Goal: Transaction & Acquisition: Download file/media

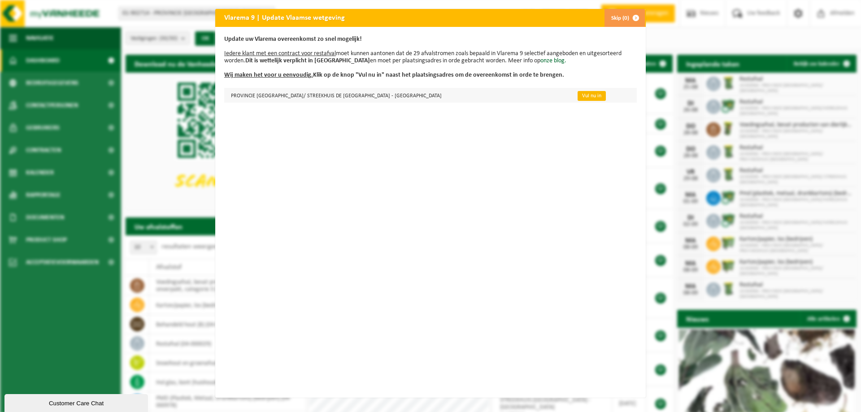
click at [578, 96] on link "Vul nu in" at bounding box center [592, 96] width 28 height 10
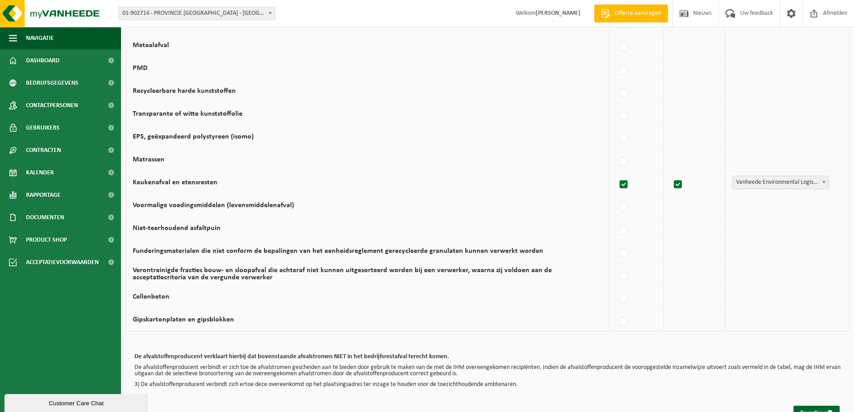
scroll to position [518, 0]
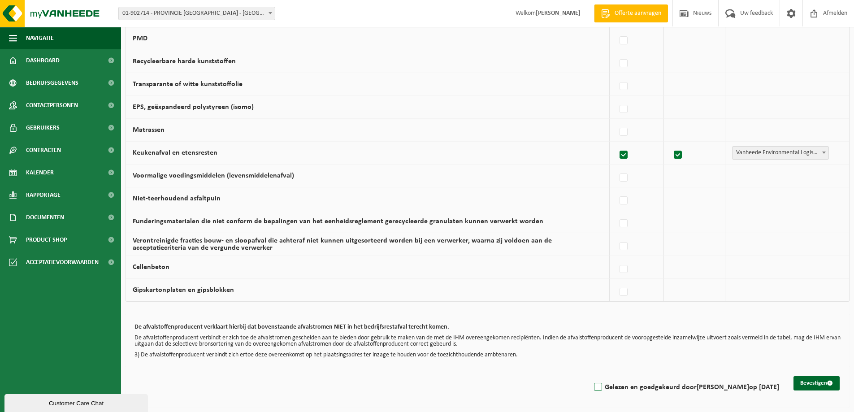
click at [592, 386] on label "Gelezen en goedgekeurd door EVELIEN ANTHIERENS op 25/08/25" at bounding box center [685, 387] width 187 height 13
click at [591, 376] on input "Gelezen en goedgekeurd door EVELIEN ANTHIERENS op 25/08/25" at bounding box center [591, 376] width 0 height 0
checkbox input "true"
click at [808, 381] on button "Bevestigen" at bounding box center [817, 383] width 46 height 14
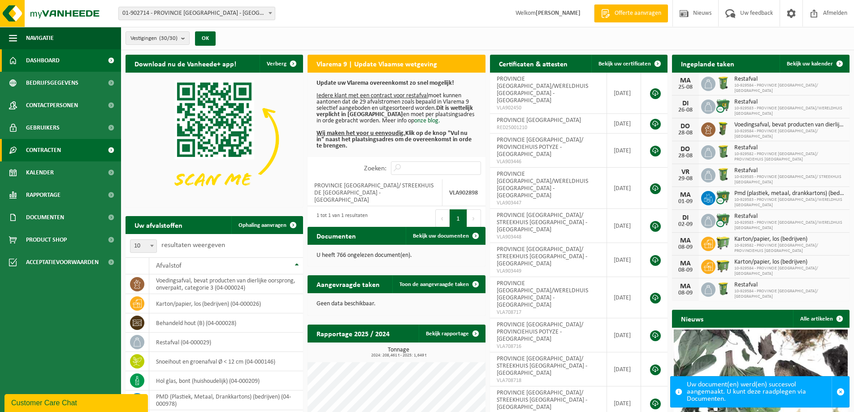
click at [82, 151] on link "Contracten" at bounding box center [60, 150] width 121 height 22
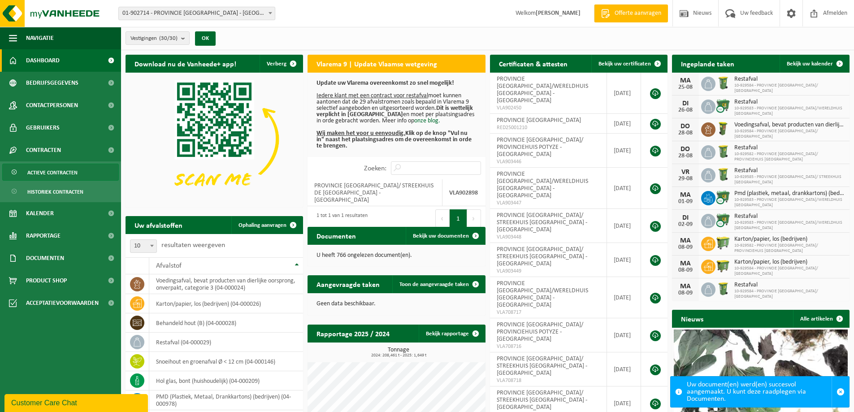
click at [78, 169] on link "Actieve contracten" at bounding box center [60, 172] width 117 height 17
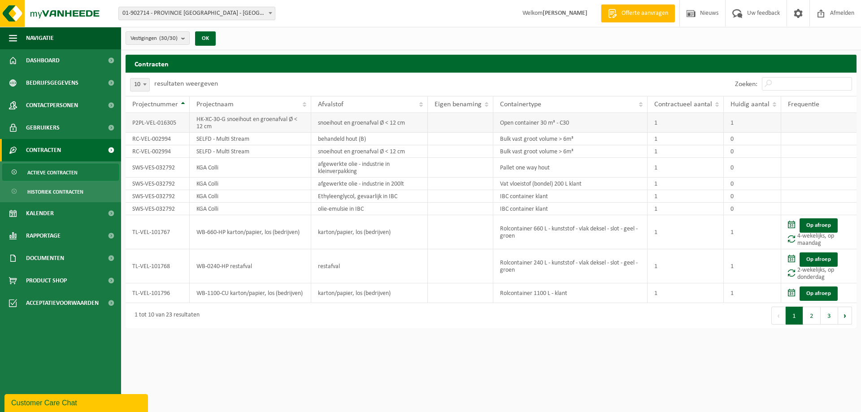
click at [251, 123] on td "HK-XC-30-G snoeihout en groenafval Ø < 12 cm" at bounding box center [251, 123] width 122 height 20
click at [149, 87] on span at bounding box center [144, 84] width 9 height 12
select select "50"
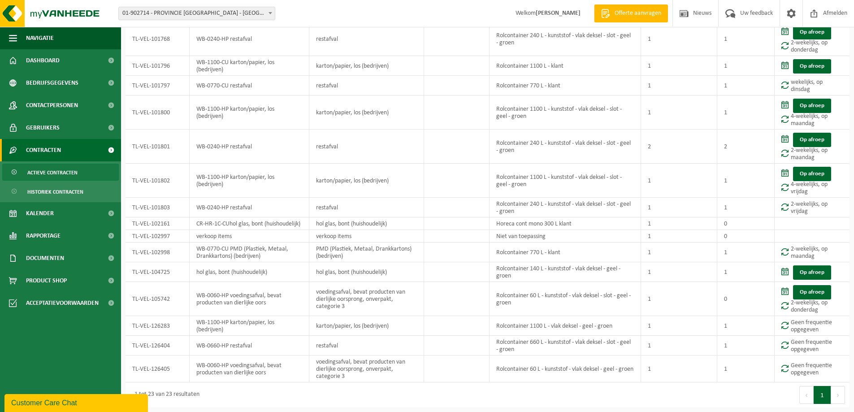
scroll to position [235, 0]
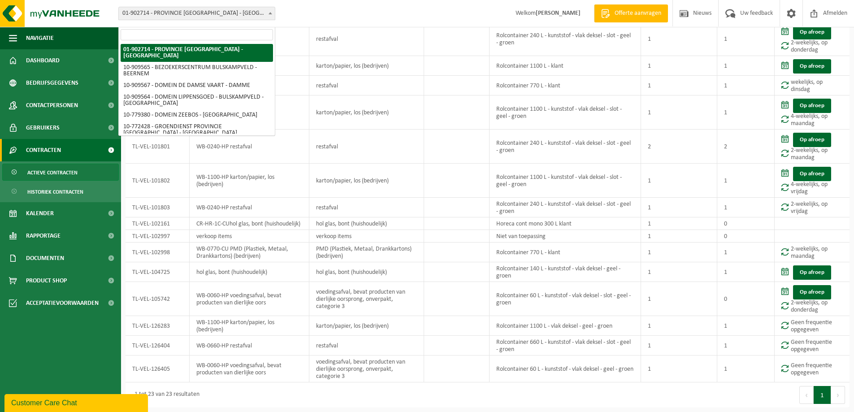
click at [273, 14] on span at bounding box center [270, 13] width 9 height 12
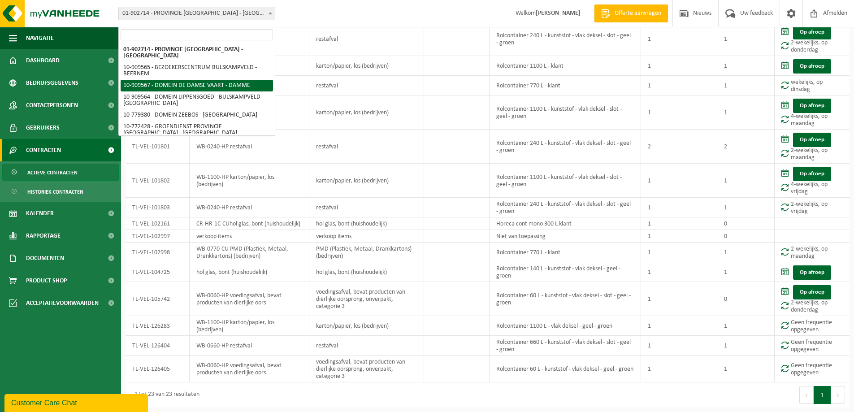
select select "124134"
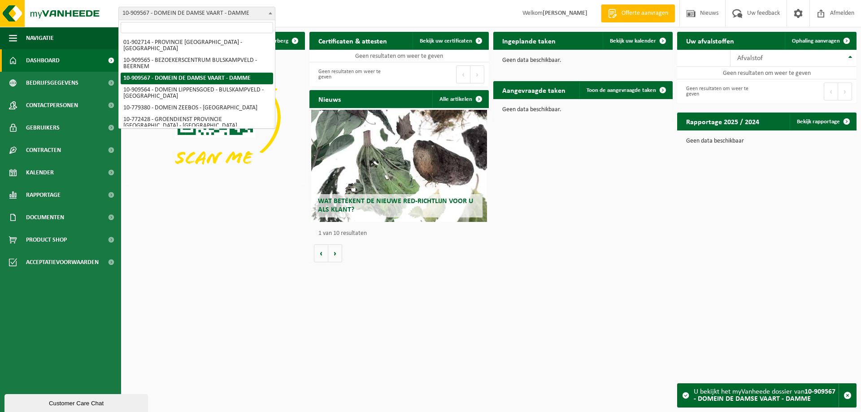
click at [267, 13] on span at bounding box center [270, 13] width 9 height 12
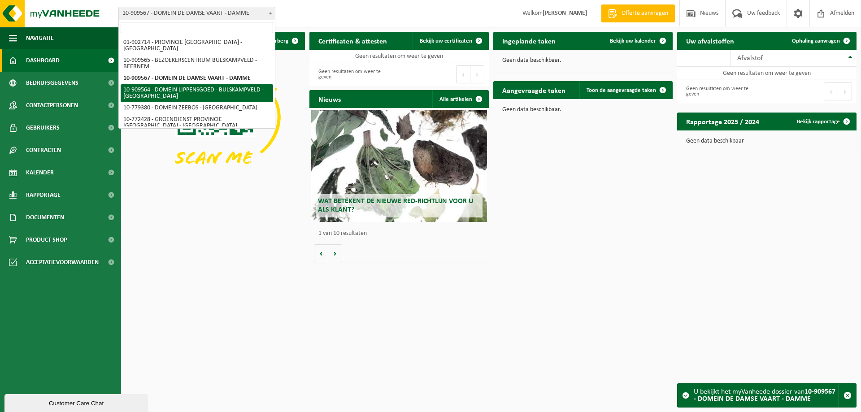
select select "124132"
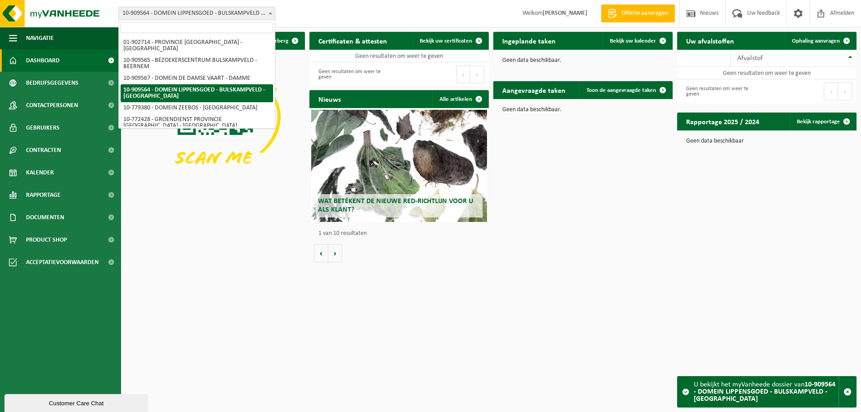
click at [270, 13] on b at bounding box center [271, 13] width 4 height 2
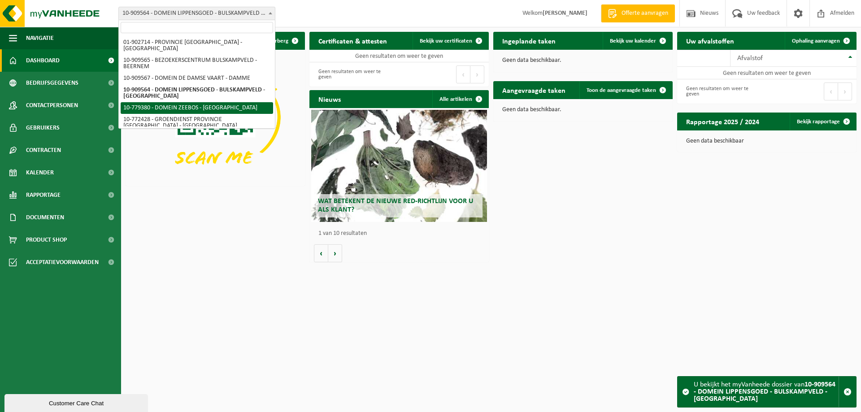
select select "25245"
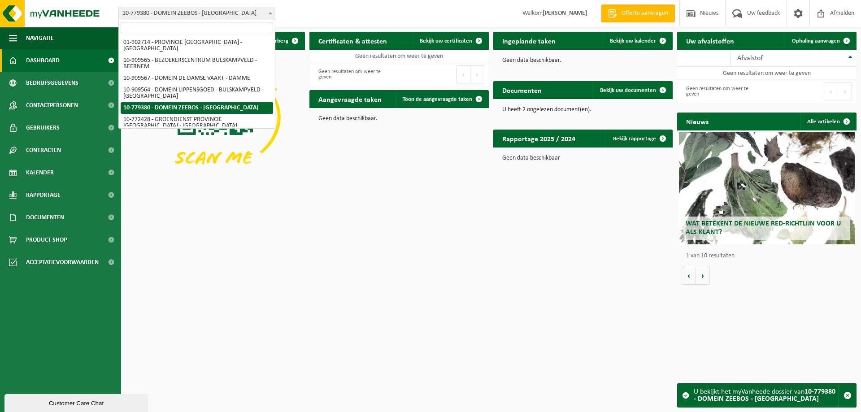
click at [273, 14] on span at bounding box center [270, 13] width 9 height 12
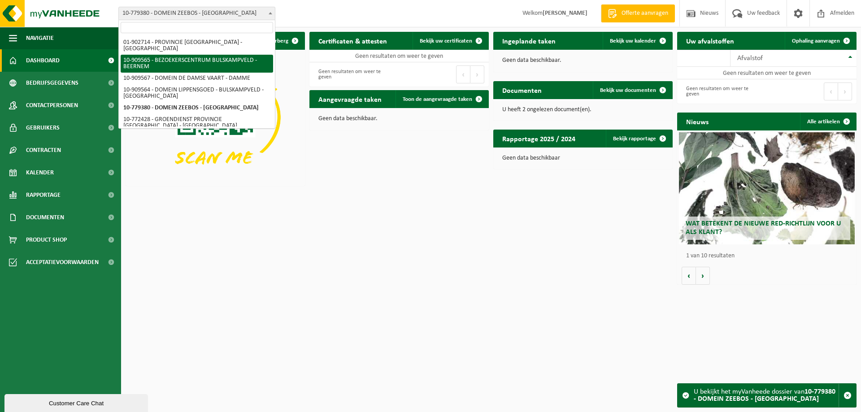
select select "124133"
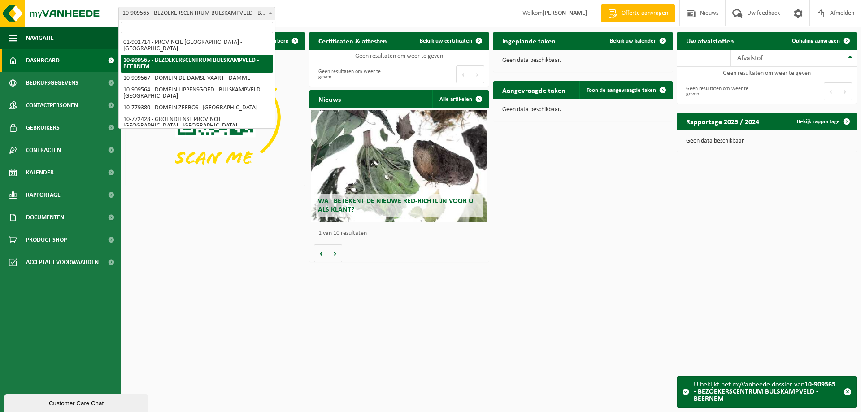
click at [272, 12] on span at bounding box center [270, 13] width 9 height 12
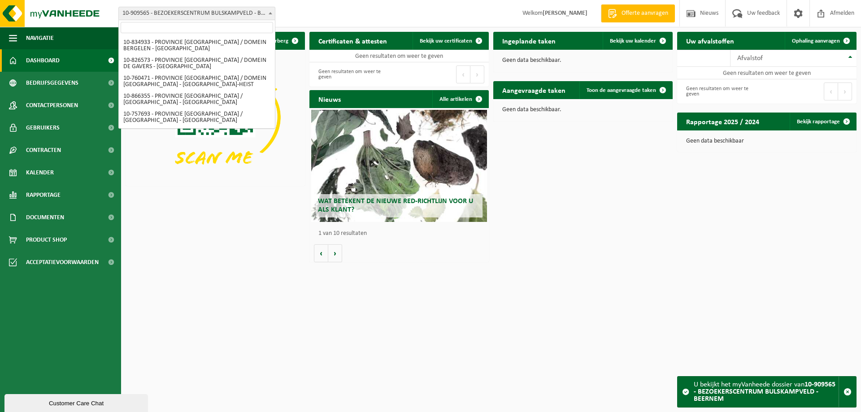
scroll to position [179, 0]
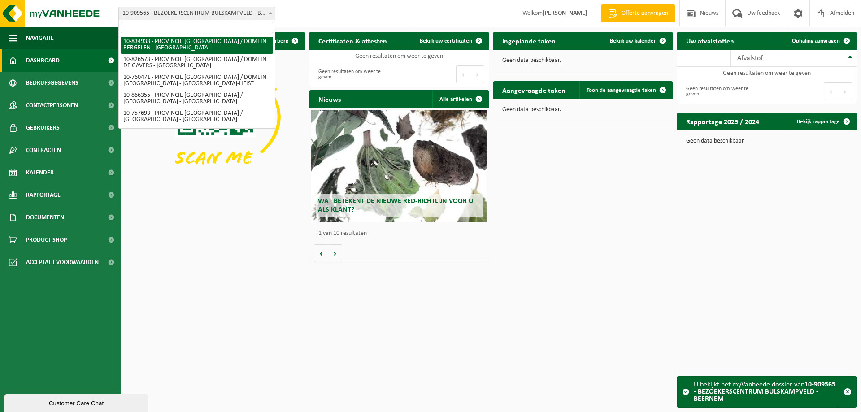
select select "90028"
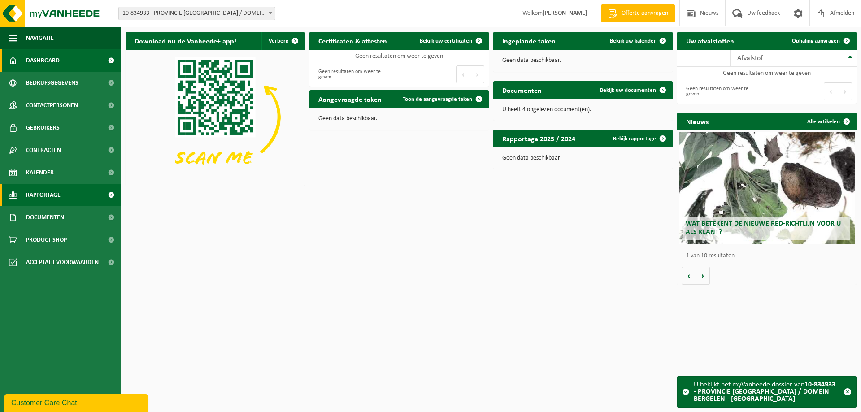
click at [50, 193] on span "Rapportage" at bounding box center [43, 195] width 35 height 22
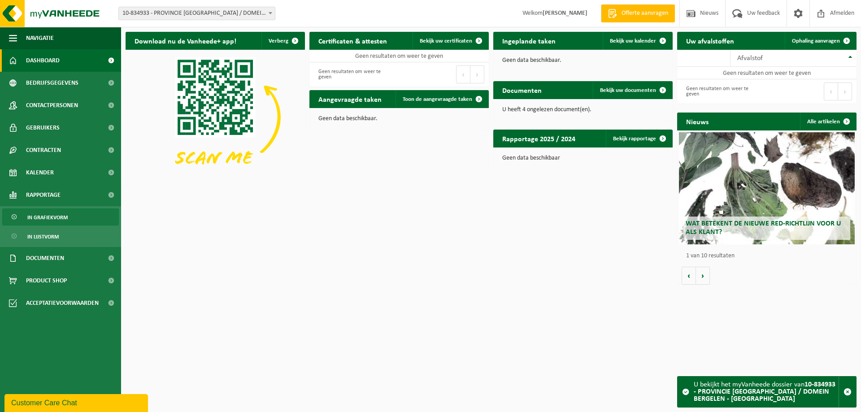
click at [55, 218] on span "In grafiekvorm" at bounding box center [47, 217] width 40 height 17
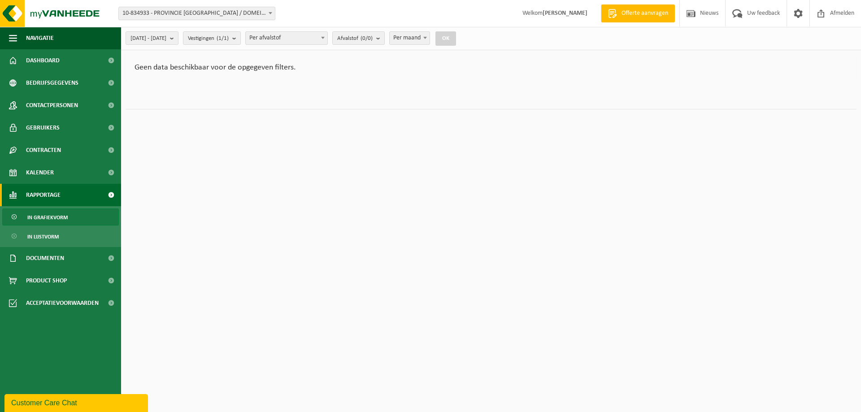
drag, startPoint x: 276, startPoint y: 11, endPoint x: 270, endPoint y: 14, distance: 6.0
click at [275, 12] on form "01-902714 - PROVINCIE WEST-VLAANDEREN - SINT-ANDRIES 10-909565 - BEZOEKERSCENTR…" at bounding box center [201, 13] width 166 height 5
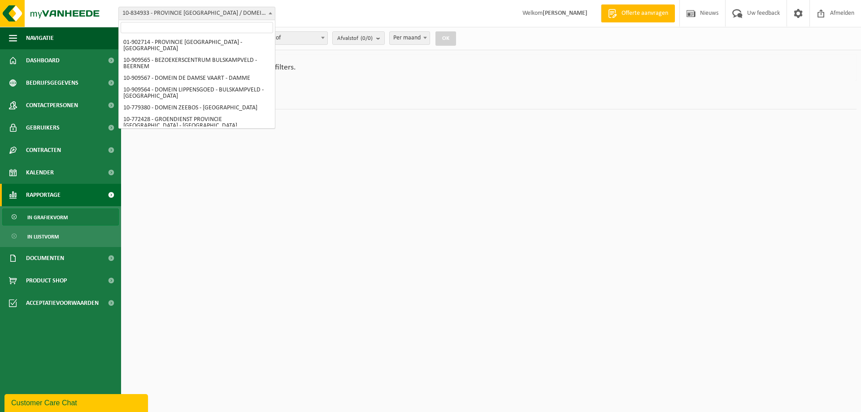
click at [270, 14] on b at bounding box center [271, 13] width 4 height 2
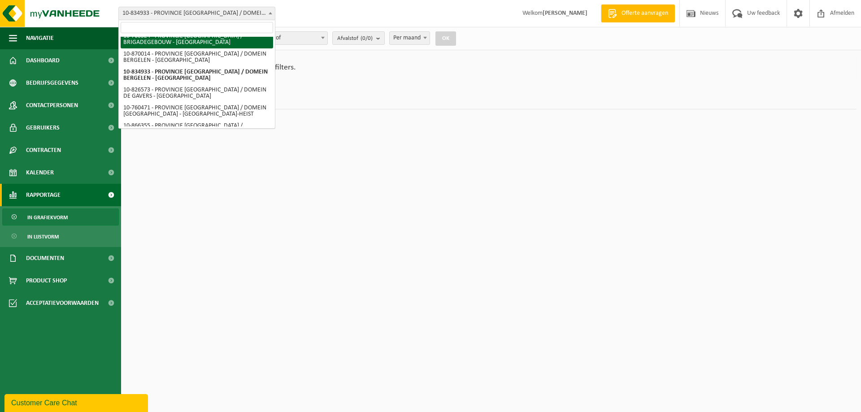
select select "10339"
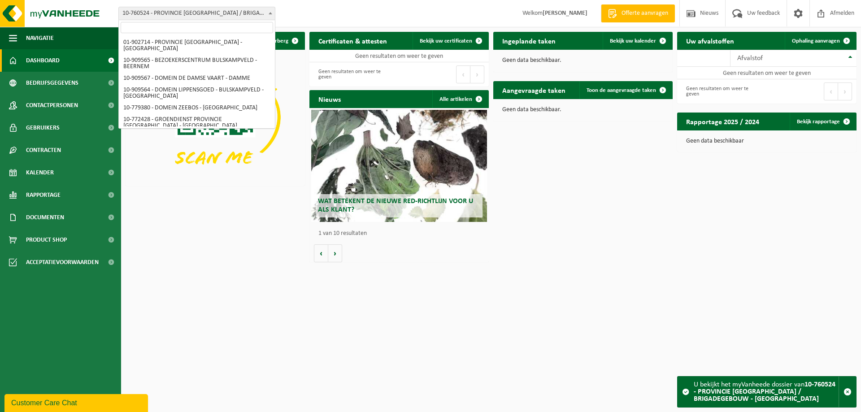
scroll to position [113, 0]
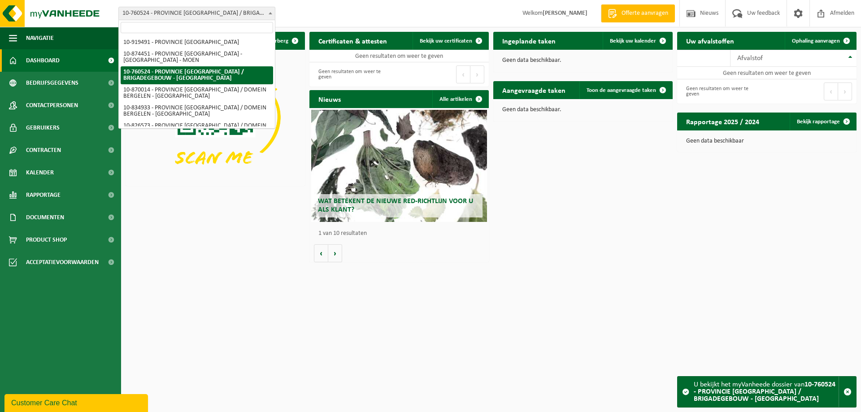
click at [268, 12] on span at bounding box center [270, 13] width 9 height 12
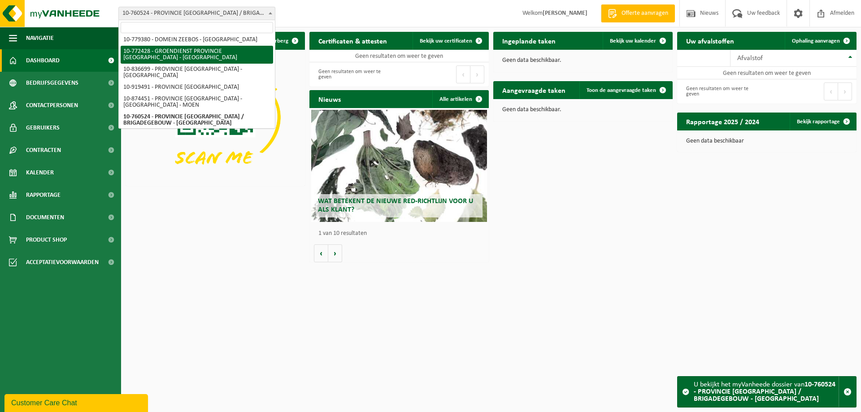
scroll to position [0, 0]
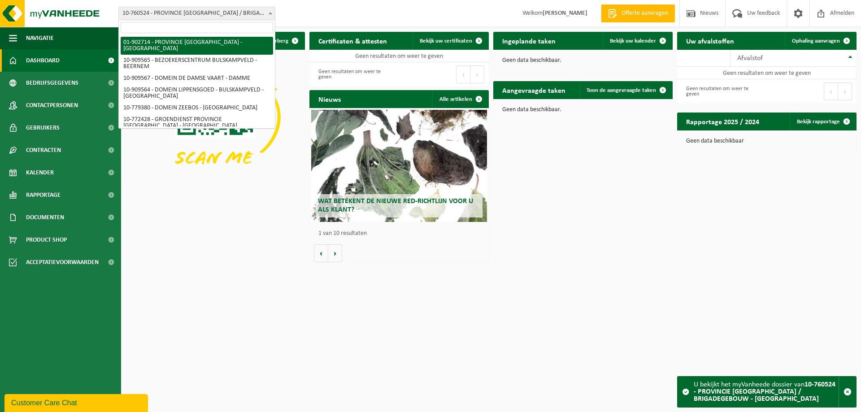
select select "7394"
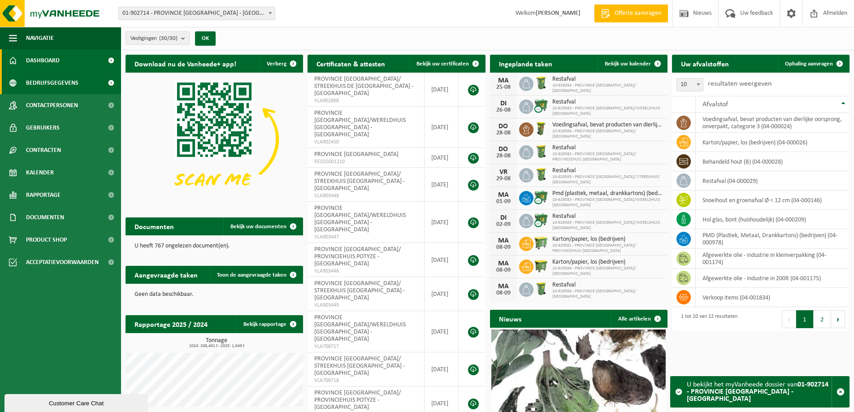
click at [104, 80] on span at bounding box center [111, 83] width 20 height 22
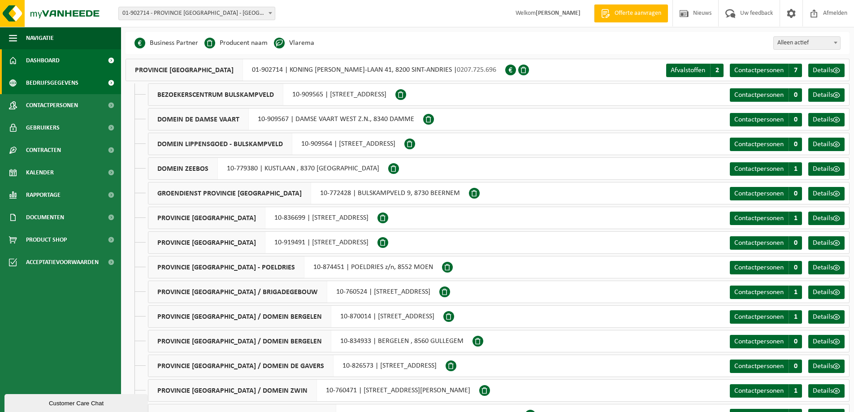
click at [36, 59] on span "Dashboard" at bounding box center [43, 60] width 34 height 22
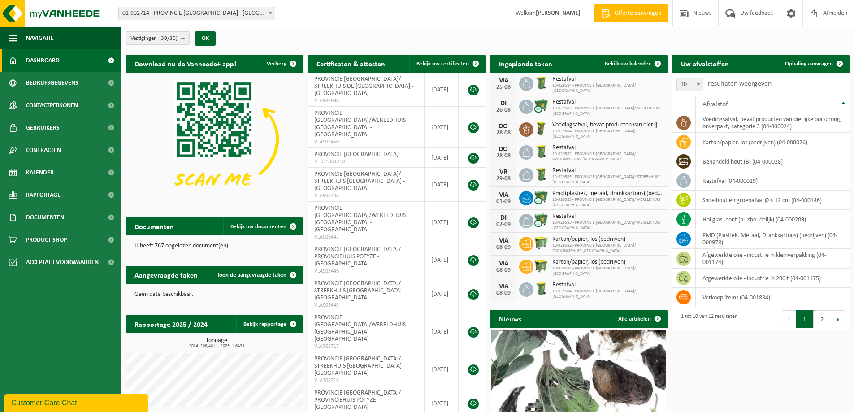
click at [185, 34] on b "submit" at bounding box center [185, 38] width 8 height 13
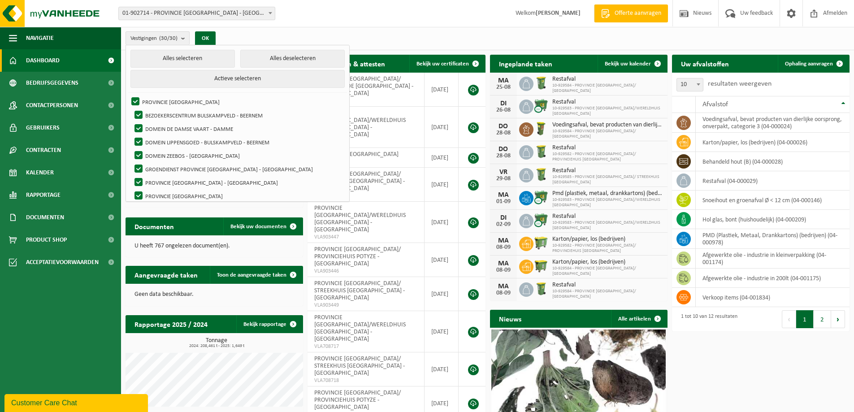
click at [258, 39] on div "Vestigingen (30/30) Alles selecteren Alles deselecteren Actieve selecteren PROV…" at bounding box center [487, 38] width 733 height 23
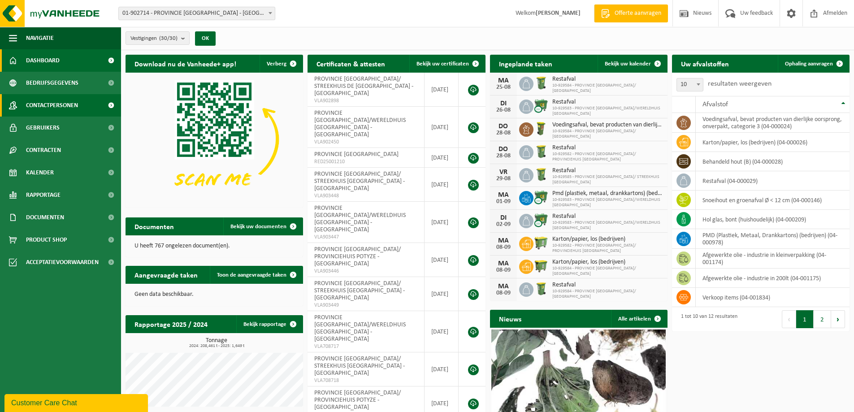
click at [35, 108] on span "Contactpersonen" at bounding box center [52, 105] width 52 height 22
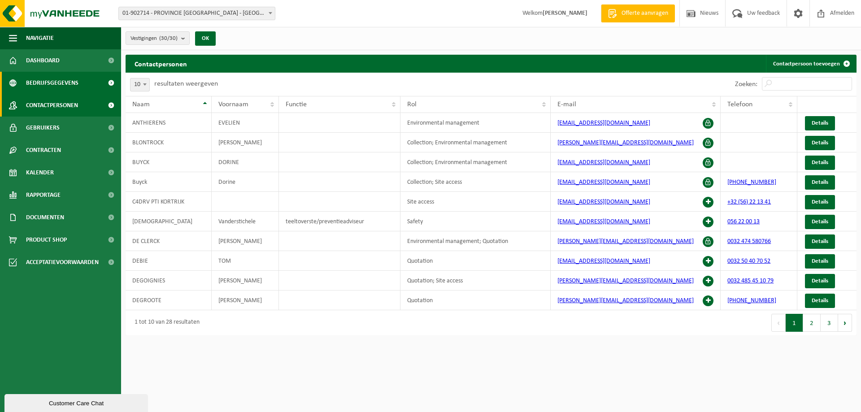
click at [27, 86] on span "Bedrijfsgegevens" at bounding box center [52, 83] width 52 height 22
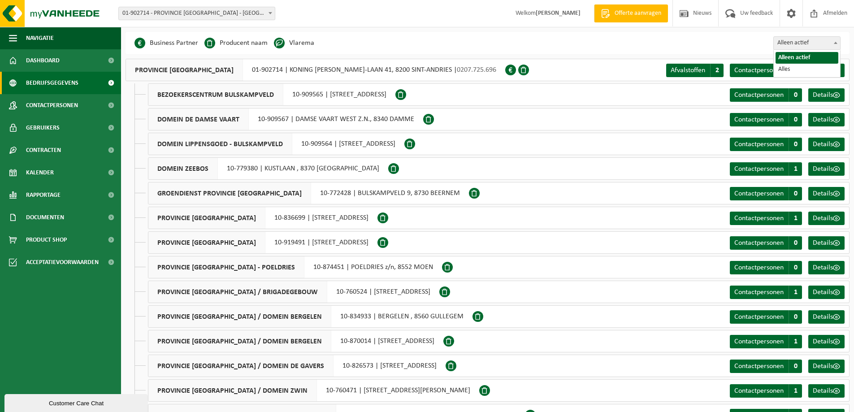
click at [834, 43] on b at bounding box center [836, 43] width 4 height 2
click at [832, 41] on span at bounding box center [836, 43] width 9 height 12
select select "false"
click at [813, 67] on link "Details" at bounding box center [827, 70] width 36 height 13
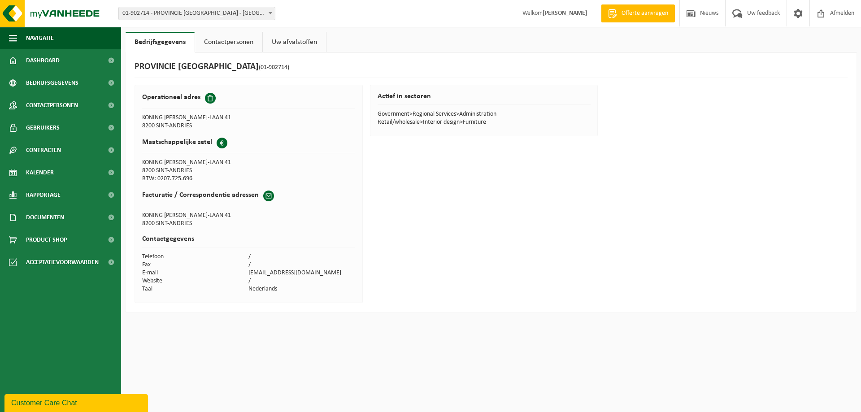
click at [259, 46] on link "Contactpersonen" at bounding box center [228, 42] width 67 height 21
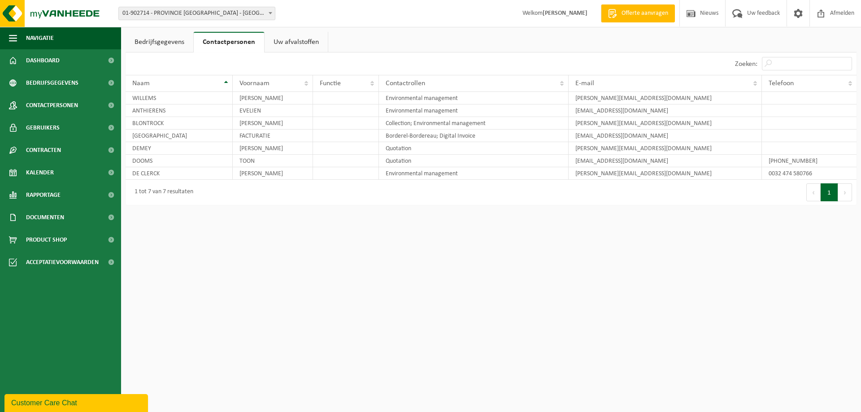
click at [300, 46] on link "Uw afvalstoffen" at bounding box center [296, 42] width 63 height 21
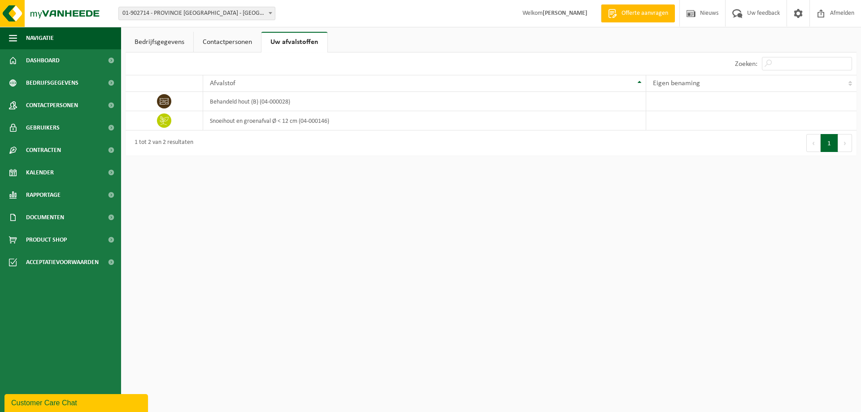
click at [180, 42] on link "Bedrijfsgegevens" at bounding box center [160, 42] width 68 height 21
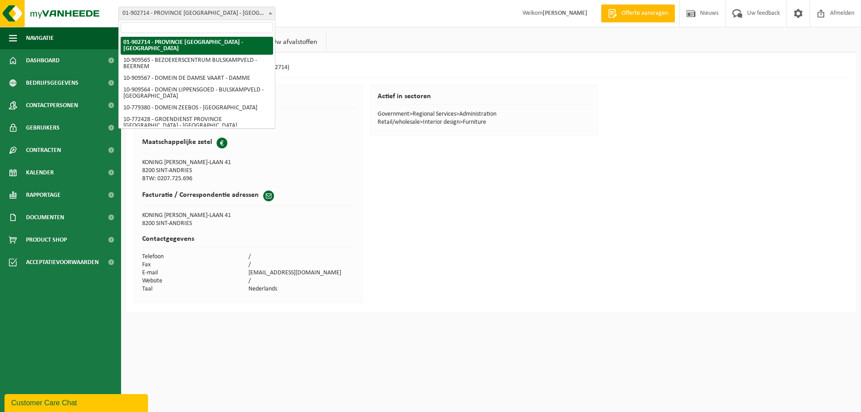
click at [268, 15] on span at bounding box center [270, 13] width 9 height 12
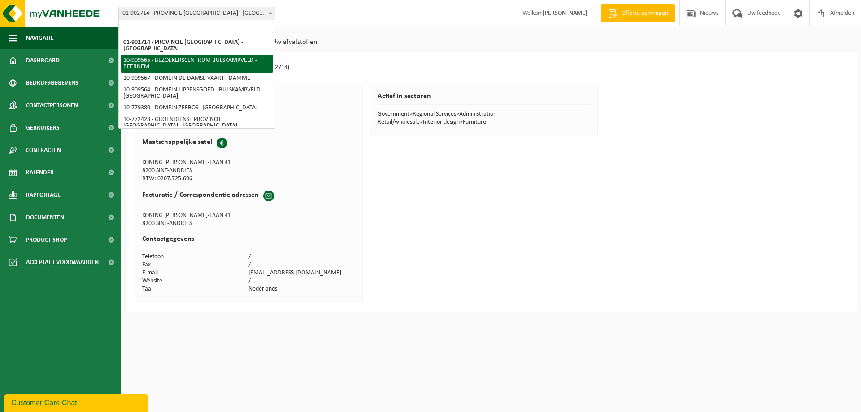
select select "124133"
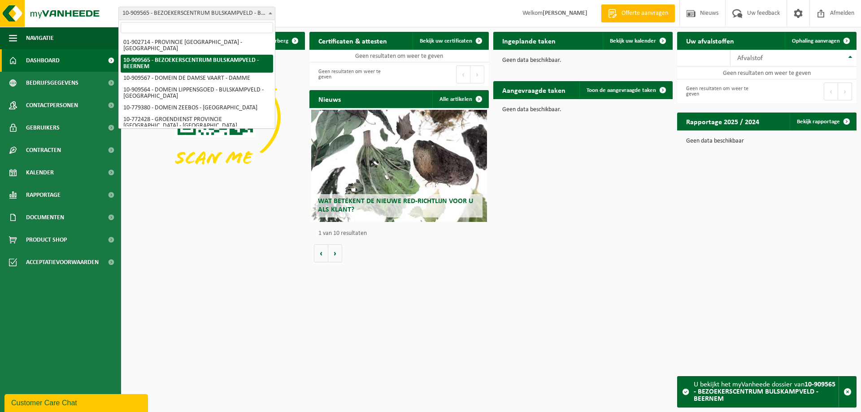
click at [271, 15] on span at bounding box center [270, 13] width 9 height 12
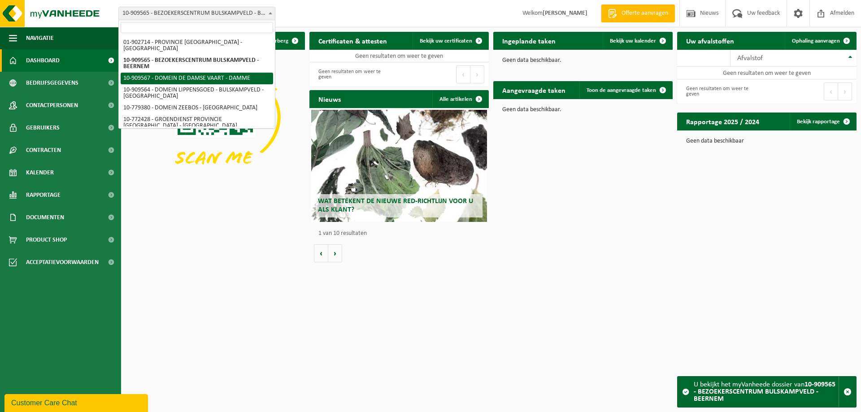
select select "124134"
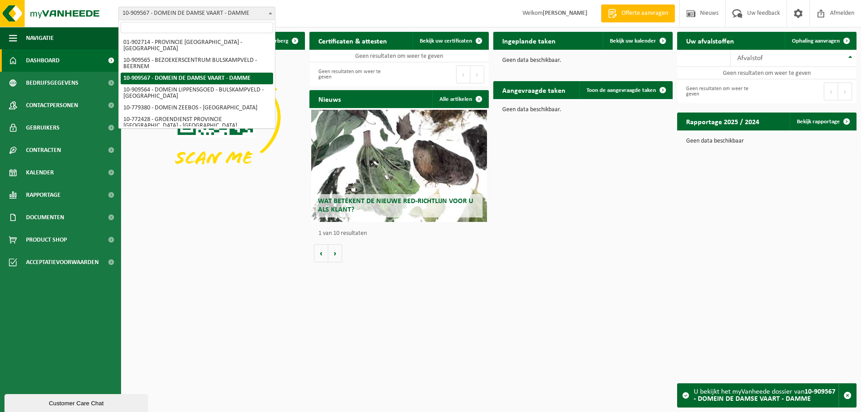
click at [266, 14] on span at bounding box center [270, 13] width 9 height 12
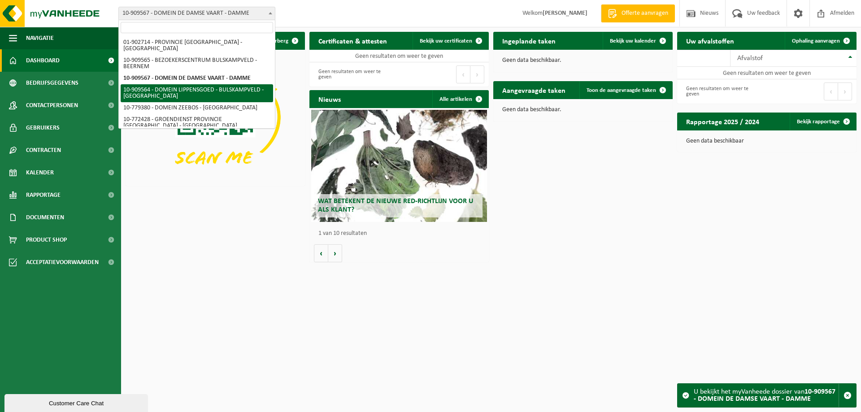
select select "124132"
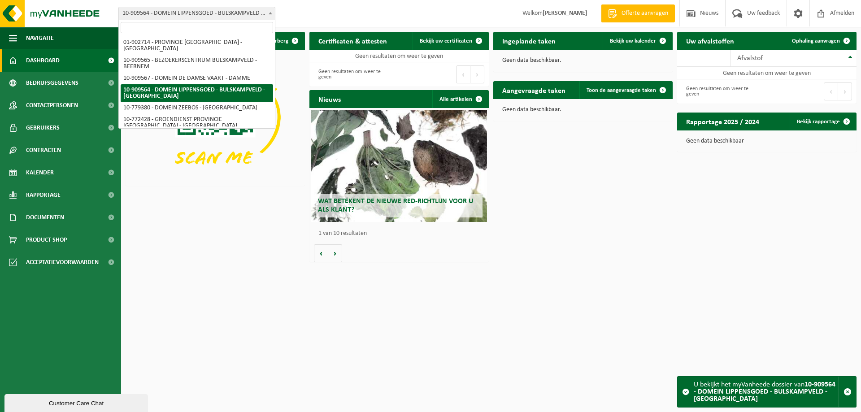
click at [269, 13] on b at bounding box center [271, 13] width 4 height 2
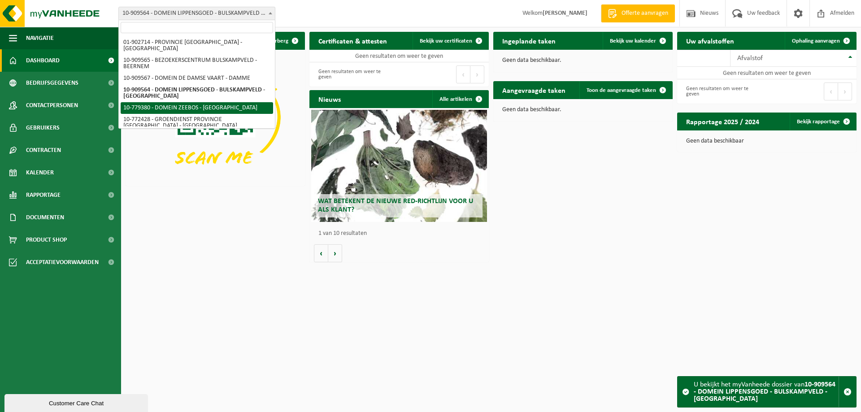
select select "25245"
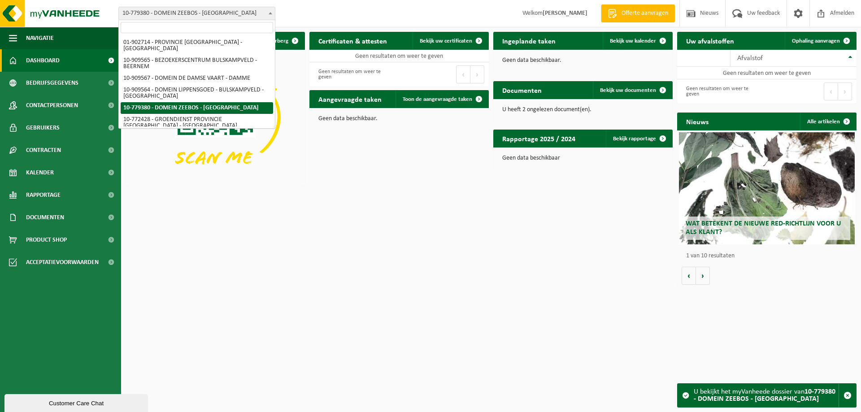
click at [268, 16] on span at bounding box center [270, 13] width 9 height 12
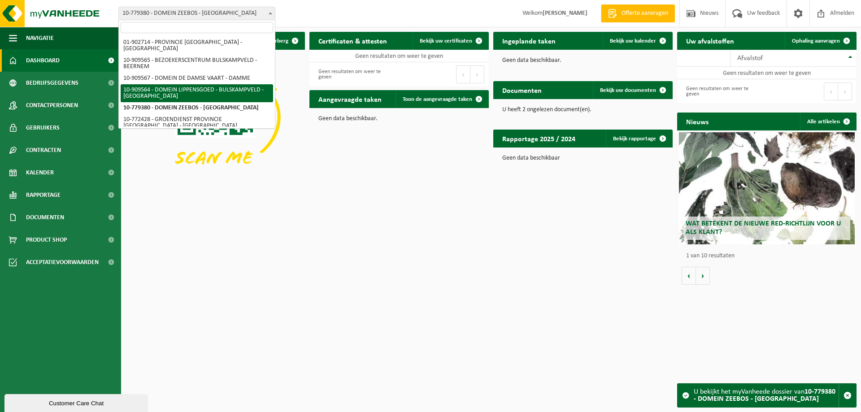
scroll to position [45, 0]
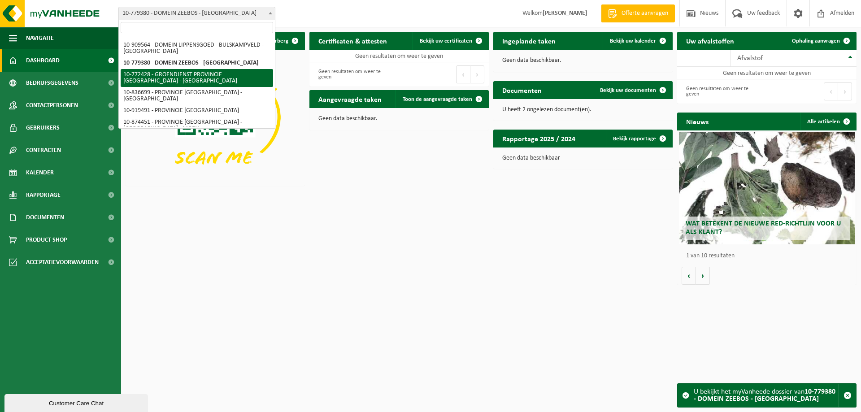
select select "18297"
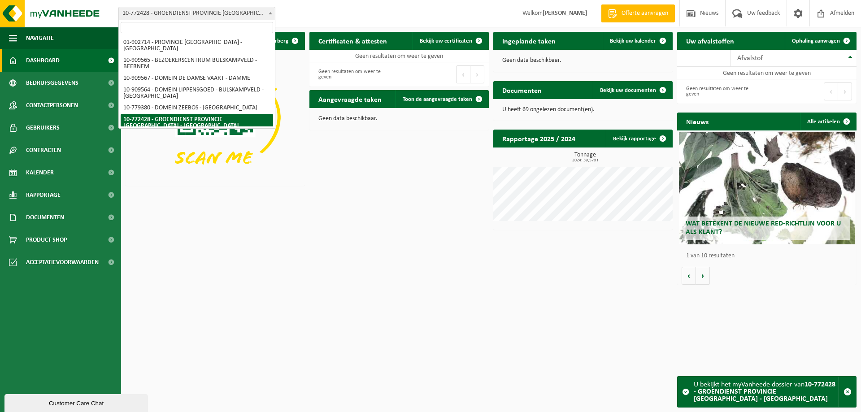
click at [273, 9] on span at bounding box center [270, 13] width 9 height 12
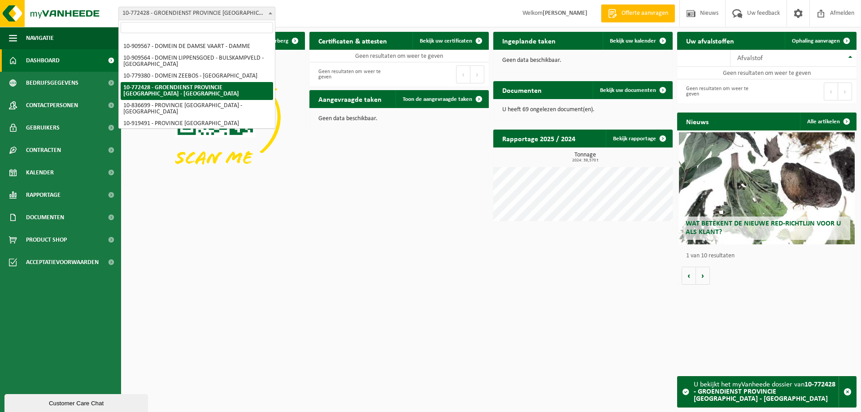
scroll to position [45, 0]
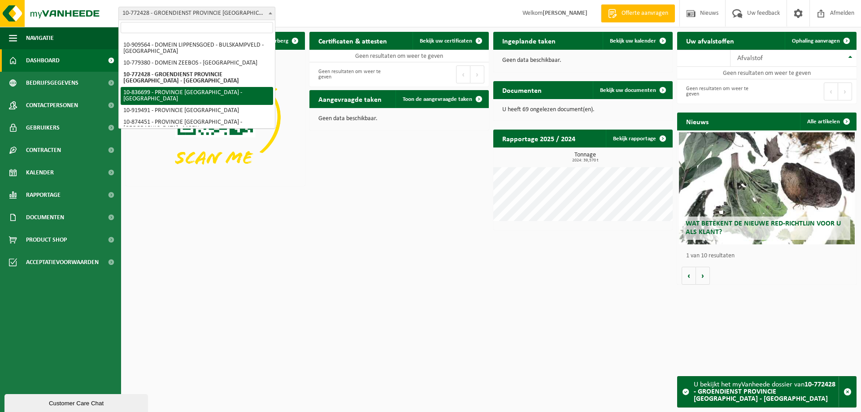
select select "90737"
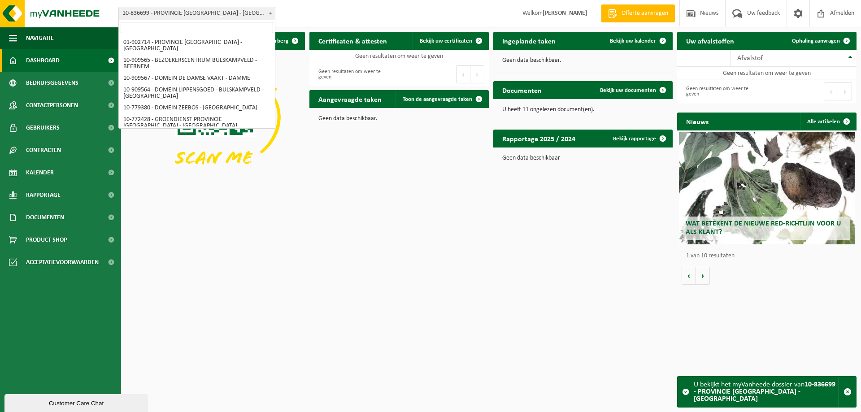
scroll to position [59, 0]
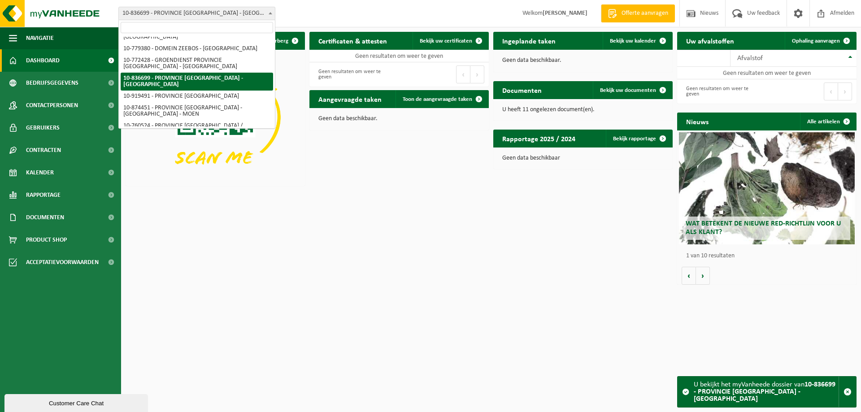
click at [270, 18] on span at bounding box center [270, 13] width 9 height 12
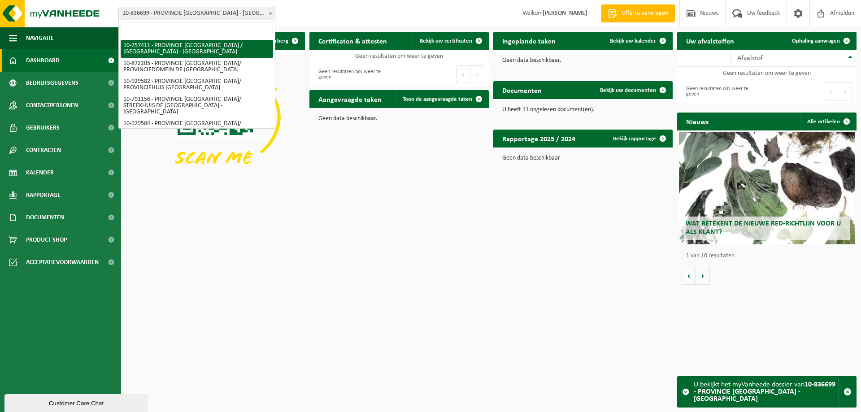
scroll to position [436, 0]
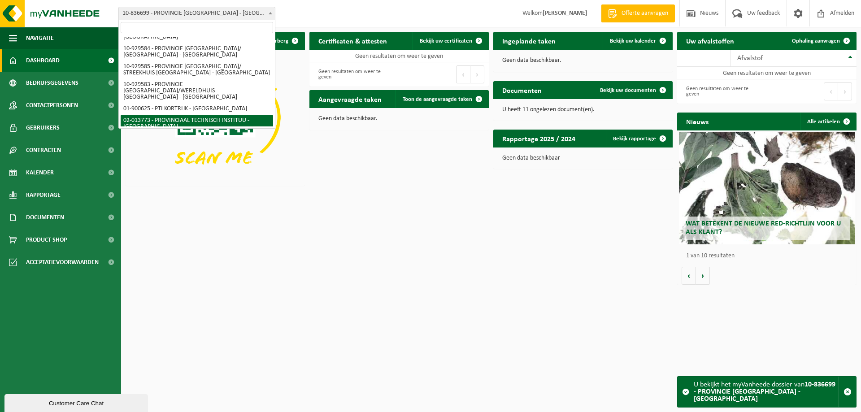
select select "10350"
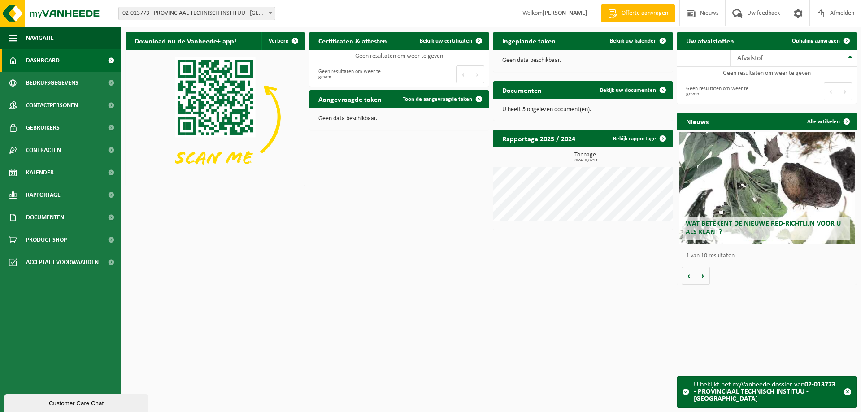
click at [269, 22] on body "Vestiging: 01-902714 - PROVINCIE [GEOGRAPHIC_DATA] - [GEOGRAPHIC_DATA] 10-90956…" at bounding box center [430, 144] width 861 height 289
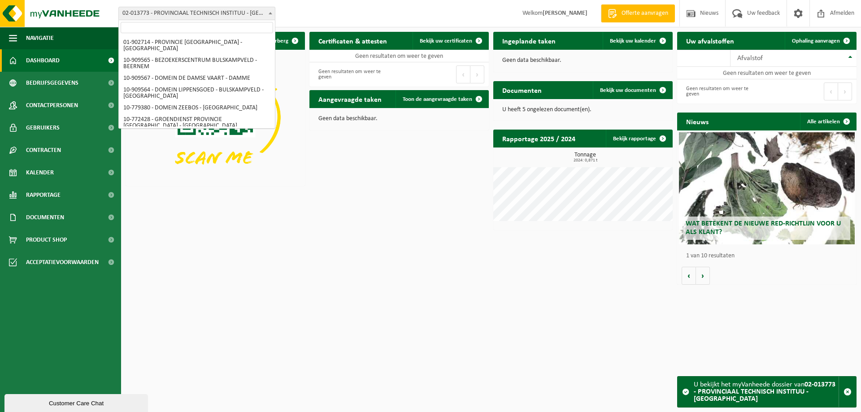
scroll to position [436, 0]
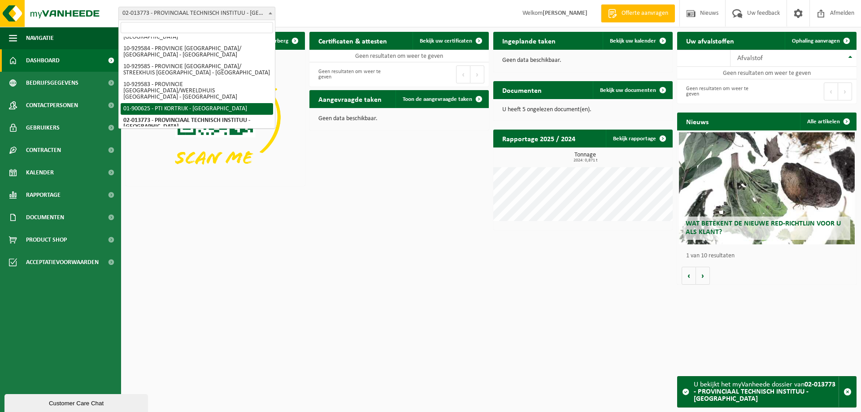
select select "10346"
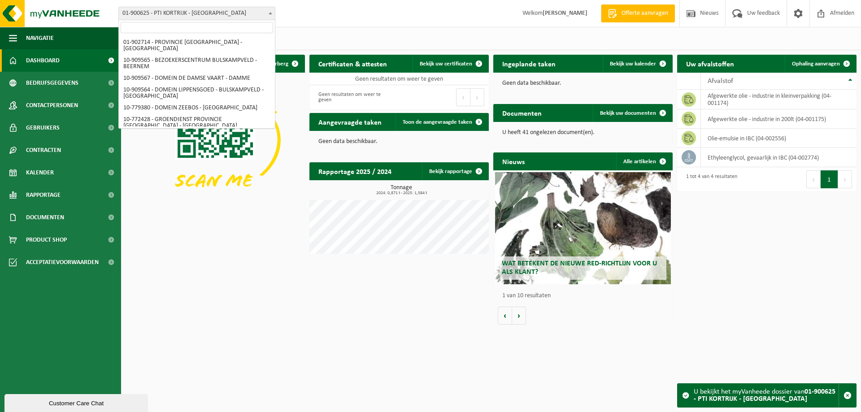
scroll to position [436, 0]
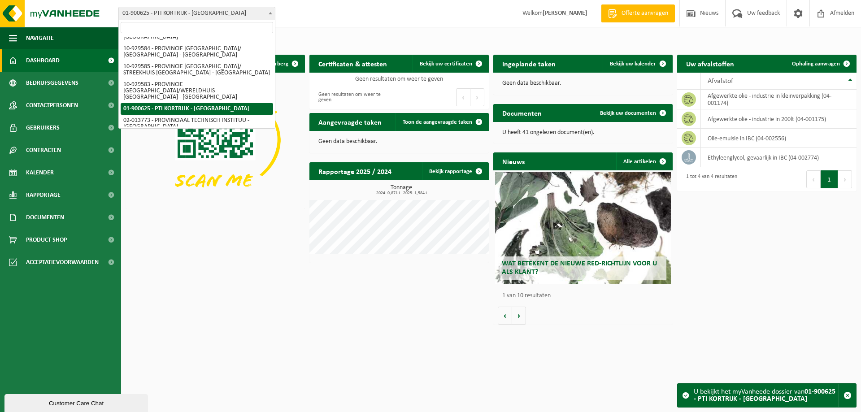
click at [269, 17] on span at bounding box center [270, 13] width 9 height 12
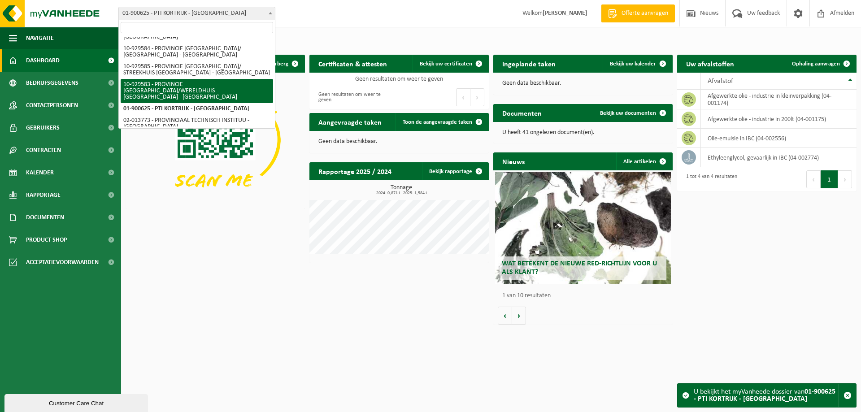
select select "134038"
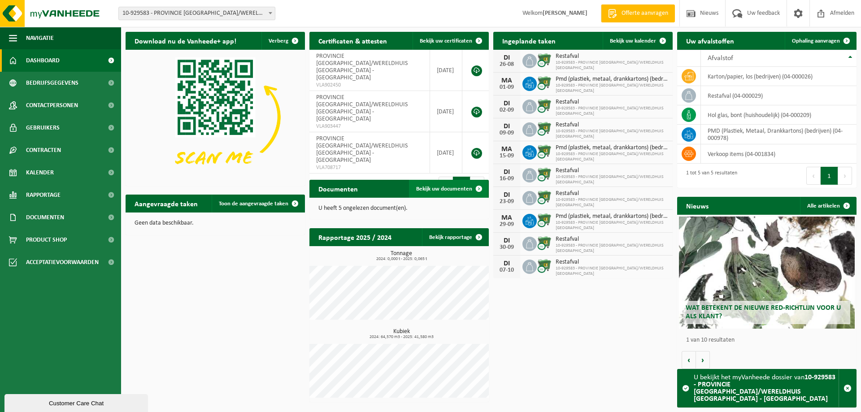
click at [437, 190] on span "Bekijk uw documenten" at bounding box center [444, 189] width 56 height 6
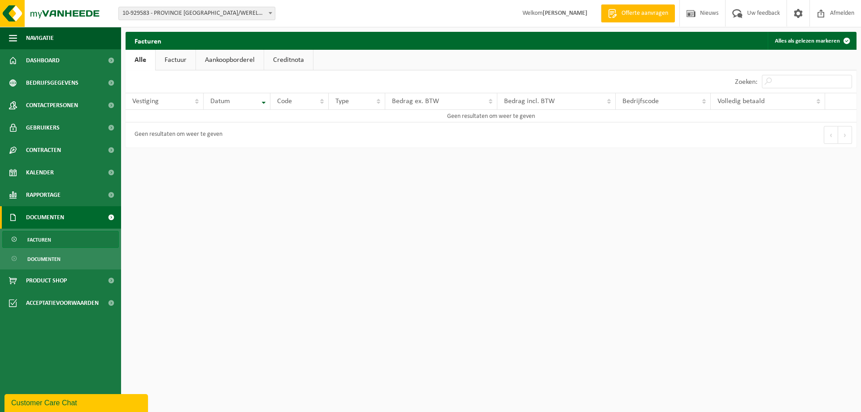
click at [188, 64] on link "Factuur" at bounding box center [176, 60] width 40 height 21
click at [212, 64] on link "Aankoopborderel" at bounding box center [231, 60] width 68 height 21
click at [304, 67] on link "Creditnota" at bounding box center [292, 60] width 49 height 21
click at [134, 54] on link "Alle" at bounding box center [140, 60] width 29 height 21
click at [175, 56] on link "Factuur" at bounding box center [176, 60] width 40 height 21
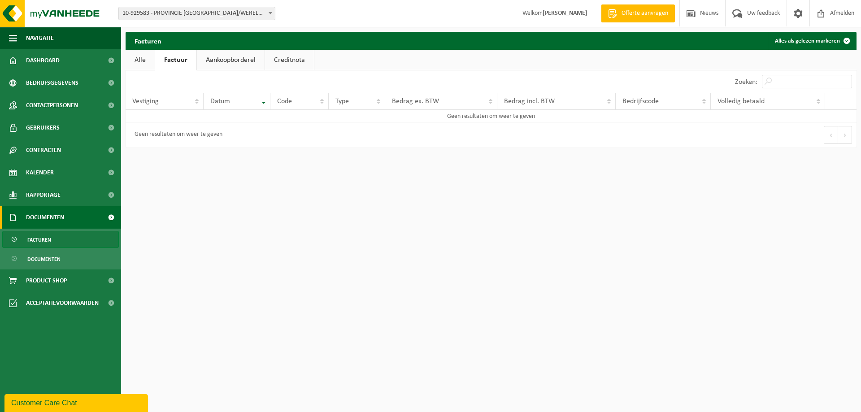
click at [236, 67] on link "Aankoopborderel" at bounding box center [231, 60] width 68 height 21
click at [282, 60] on link "Creditnota" at bounding box center [292, 60] width 49 height 21
drag, startPoint x: 147, startPoint y: 58, endPoint x: 154, endPoint y: 56, distance: 7.7
click at [146, 58] on link "Alle" at bounding box center [140, 60] width 29 height 21
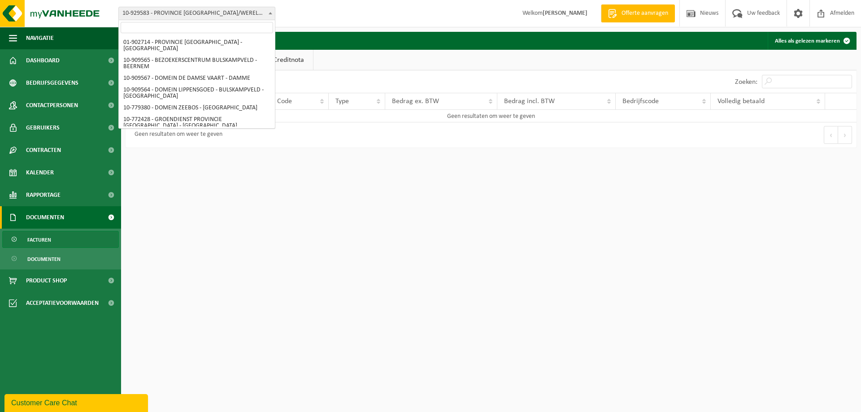
click at [271, 13] on b at bounding box center [271, 13] width 4 height 2
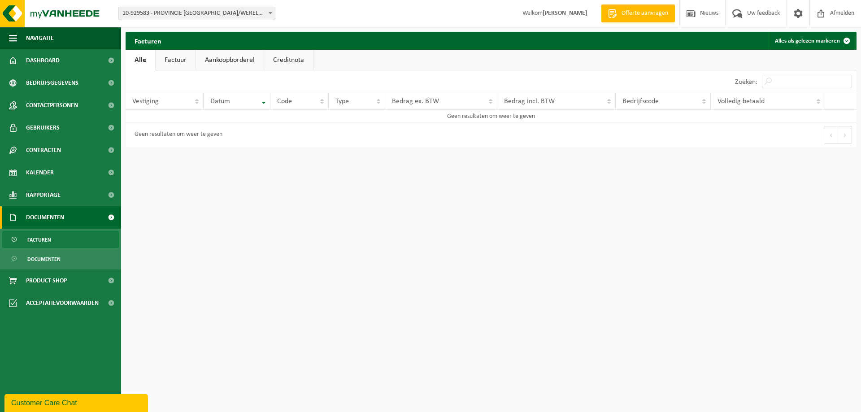
click at [271, 13] on b at bounding box center [271, 13] width 4 height 2
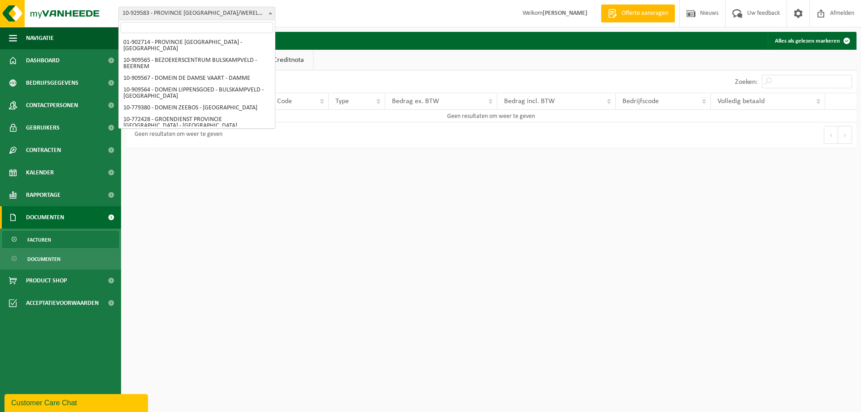
scroll to position [435, 0]
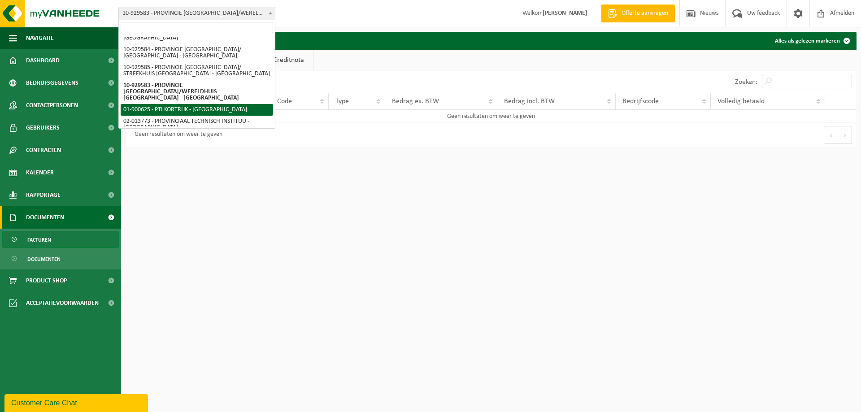
select select "10346"
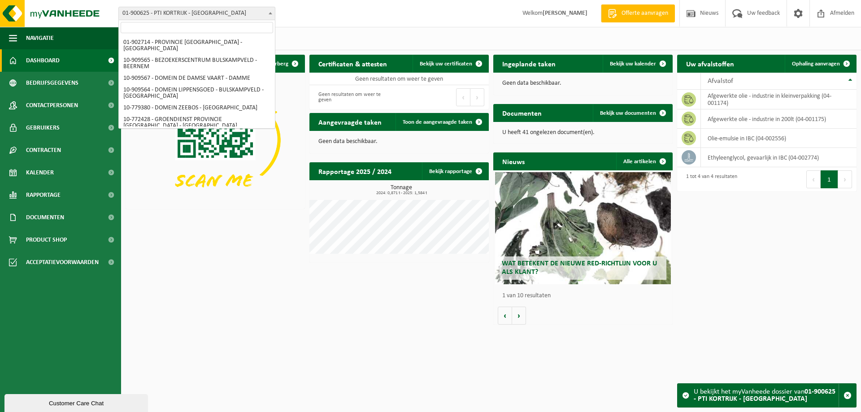
click at [268, 11] on span at bounding box center [270, 13] width 9 height 12
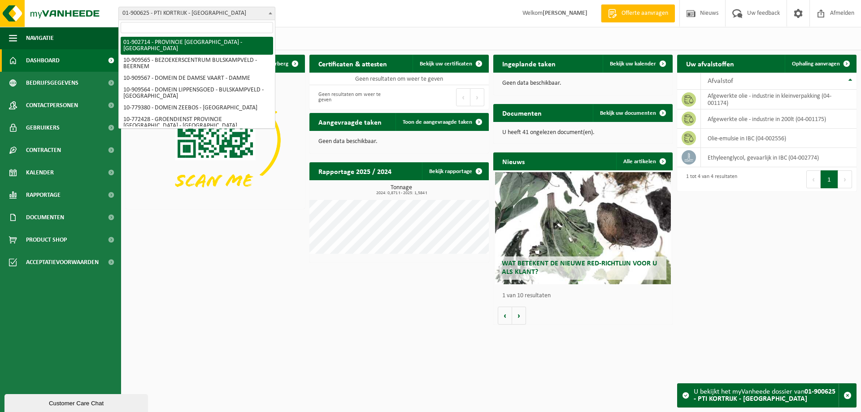
select select "7394"
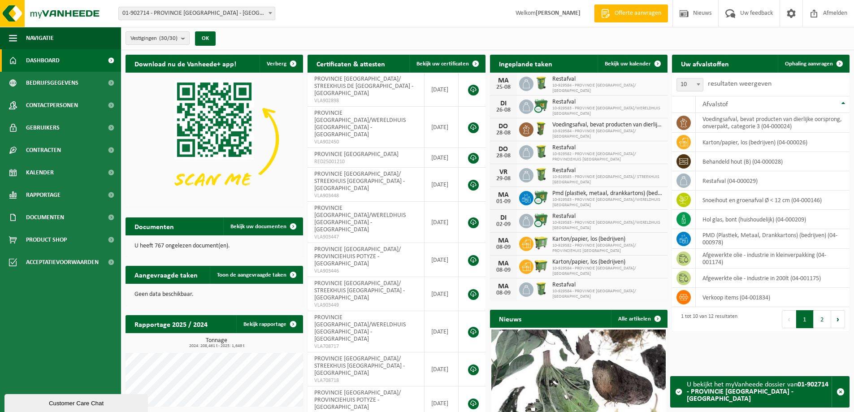
scroll to position [45, 0]
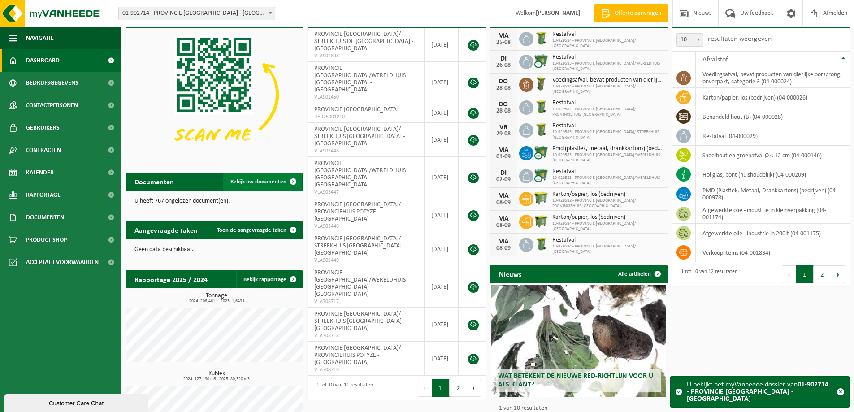
click at [272, 182] on span "Bekijk uw documenten" at bounding box center [259, 182] width 56 height 6
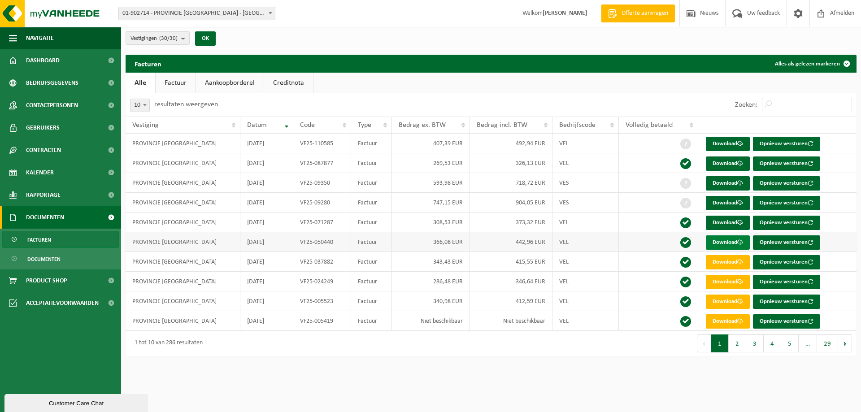
click at [719, 243] on link "Download" at bounding box center [728, 242] width 44 height 14
click at [719, 225] on link "Download" at bounding box center [728, 223] width 44 height 14
click at [723, 203] on link "Download" at bounding box center [728, 203] width 44 height 14
click at [722, 181] on link "Download" at bounding box center [728, 183] width 44 height 14
click at [720, 163] on link "Download" at bounding box center [728, 164] width 44 height 14
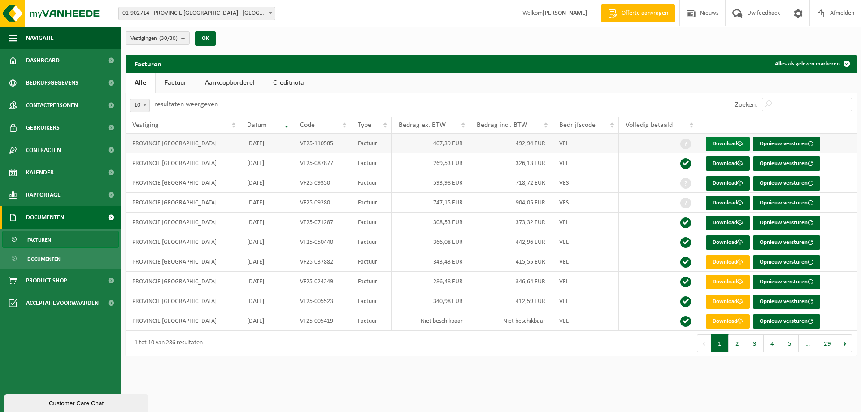
click at [721, 144] on link "Download" at bounding box center [728, 144] width 44 height 14
click at [193, 145] on td "PROVINCIE [GEOGRAPHIC_DATA]" at bounding box center [183, 144] width 115 height 20
click at [193, 146] on td "PROVINCIE [GEOGRAPHIC_DATA]" at bounding box center [183, 144] width 115 height 20
click at [736, 346] on button "2" at bounding box center [737, 344] width 17 height 18
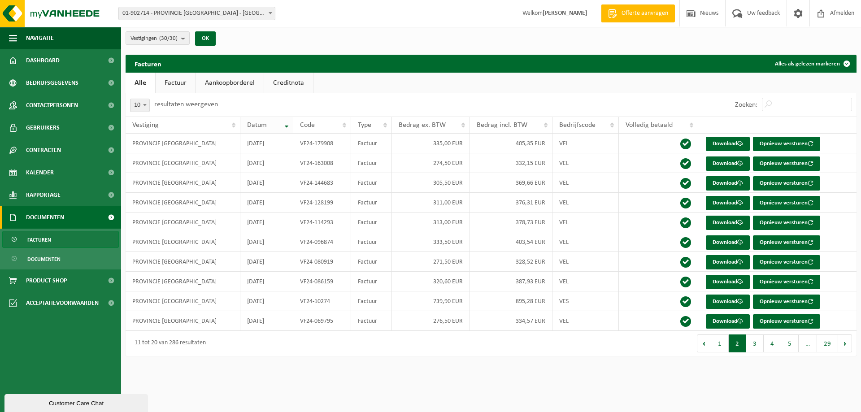
click at [283, 122] on th "Datum" at bounding box center [266, 125] width 53 height 17
click at [284, 122] on th "Datum" at bounding box center [266, 125] width 53 height 17
click at [281, 121] on th "Datum" at bounding box center [266, 125] width 53 height 17
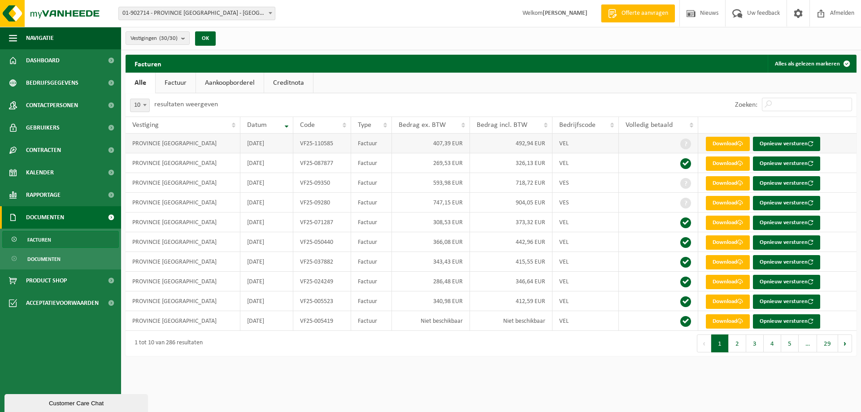
click at [182, 146] on td "PROVINCIE [GEOGRAPHIC_DATA]" at bounding box center [183, 144] width 115 height 20
click at [239, 78] on link "Aankoopborderel" at bounding box center [230, 83] width 68 height 21
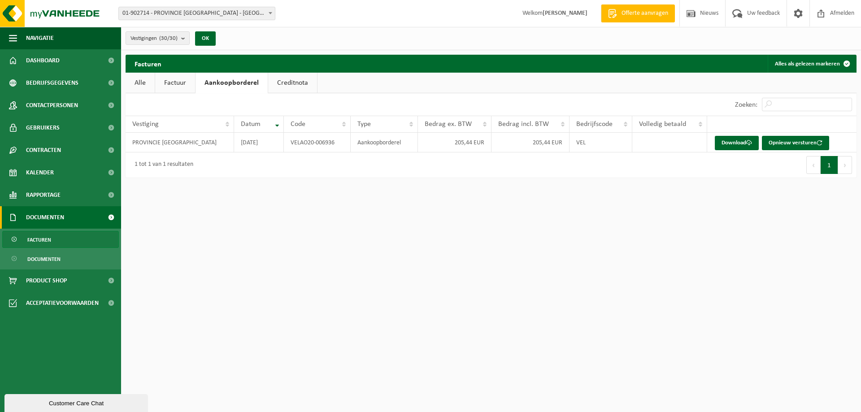
click at [279, 82] on link "Creditnota" at bounding box center [292, 83] width 49 height 21
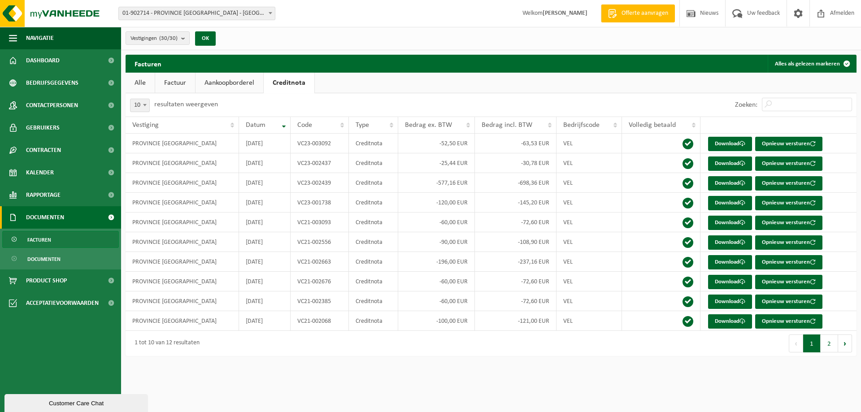
click at [244, 79] on link "Aankoopborderel" at bounding box center [230, 83] width 68 height 21
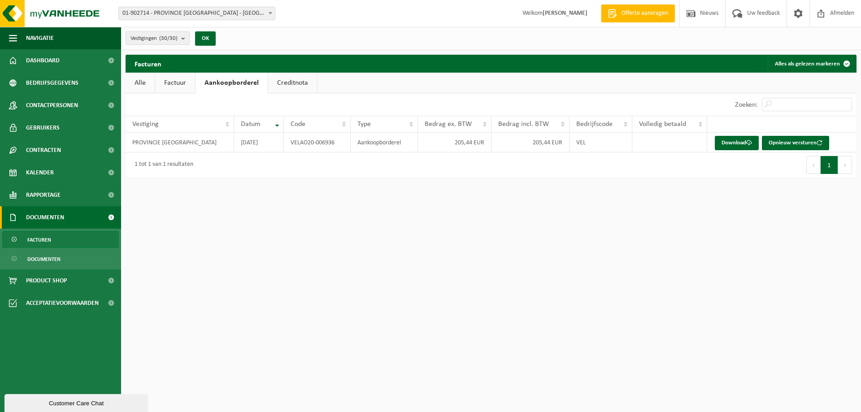
click at [161, 76] on link "Factuur" at bounding box center [175, 83] width 40 height 21
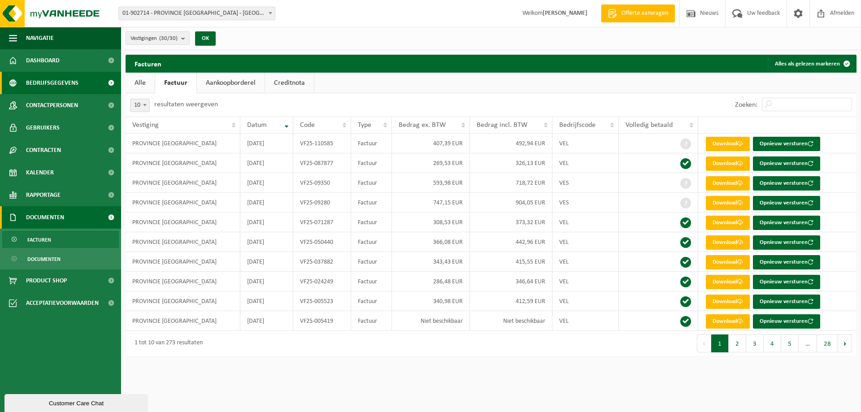
click at [68, 83] on span "Bedrijfsgegevens" at bounding box center [52, 83] width 52 height 22
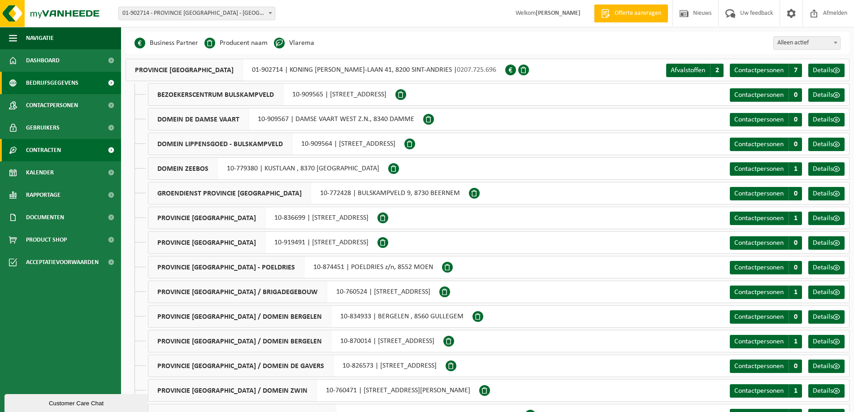
click at [50, 150] on span "Contracten" at bounding box center [43, 150] width 35 height 22
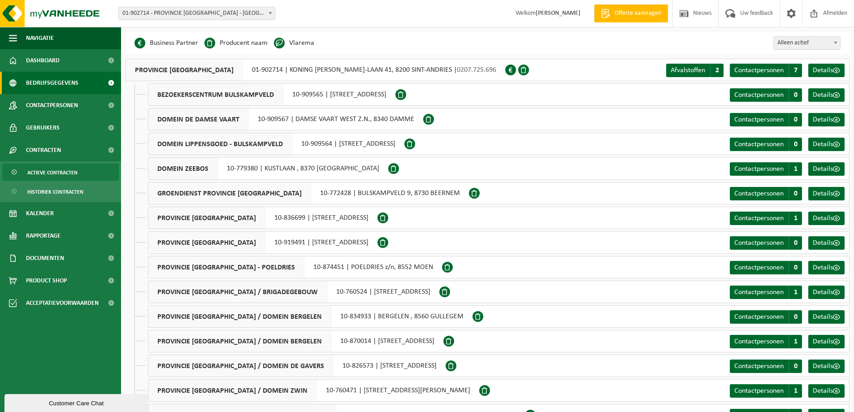
click at [47, 172] on span "Actieve contracten" at bounding box center [52, 172] width 50 height 17
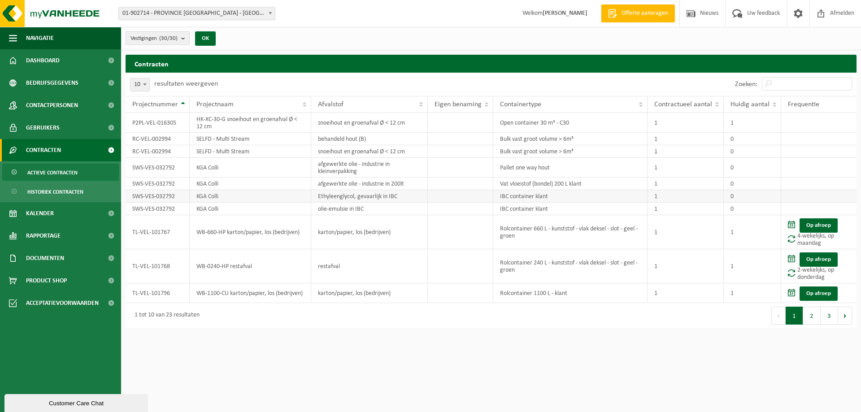
click at [212, 193] on td "KGA Colli" at bounding box center [251, 196] width 122 height 13
click at [42, 236] on span "Rapportage" at bounding box center [43, 236] width 35 height 22
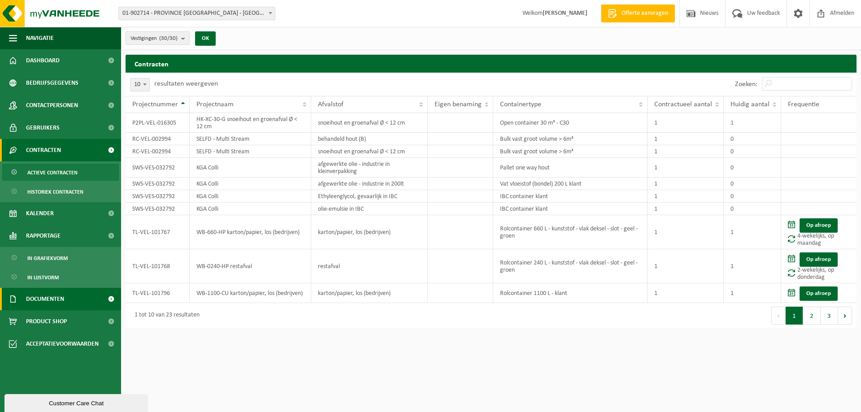
click at [52, 302] on span "Documenten" at bounding box center [45, 299] width 38 height 22
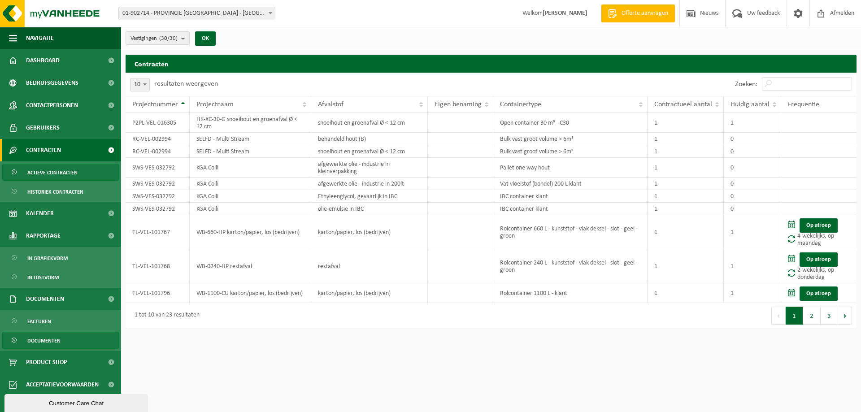
click at [50, 340] on span "Documenten" at bounding box center [43, 340] width 33 height 17
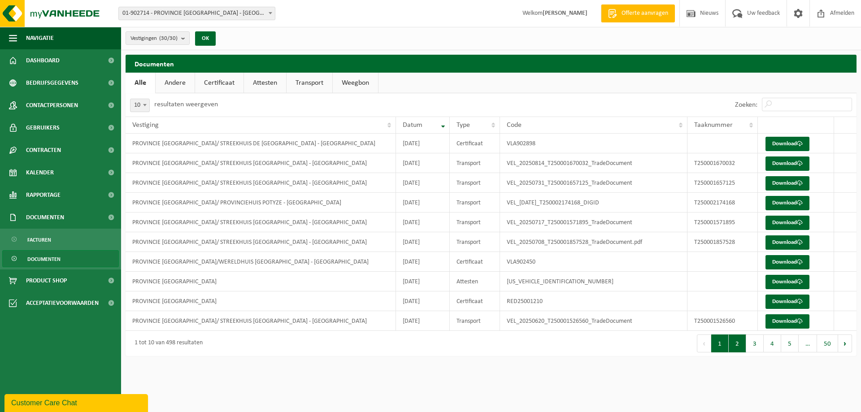
click at [731, 344] on button "2" at bounding box center [737, 344] width 17 height 18
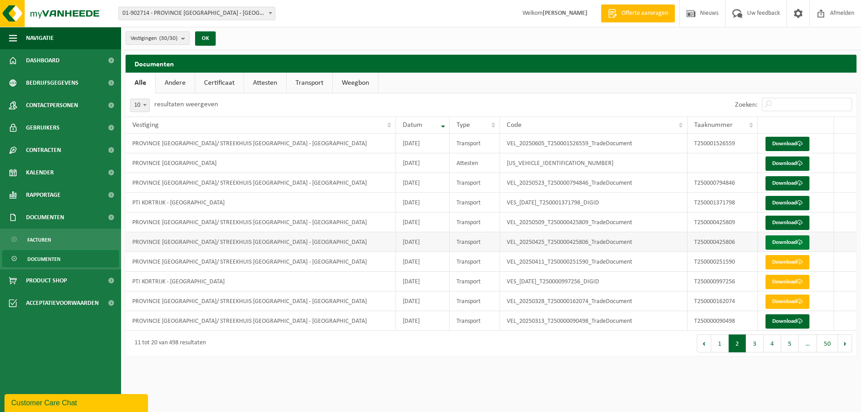
click at [792, 239] on link "Download" at bounding box center [788, 242] width 44 height 14
click at [787, 217] on link "Download" at bounding box center [788, 223] width 44 height 14
click at [773, 202] on link "Download" at bounding box center [788, 203] width 44 height 14
click at [801, 168] on link "Download" at bounding box center [788, 164] width 44 height 14
click at [773, 244] on link "Download" at bounding box center [788, 242] width 44 height 14
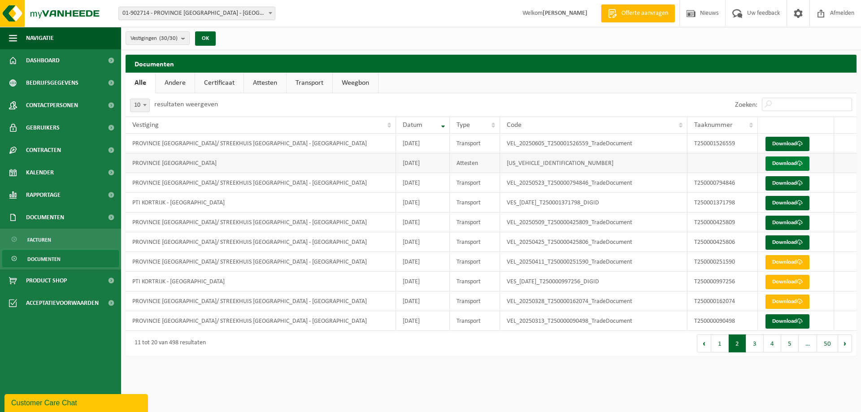
click at [786, 166] on link "Download" at bounding box center [788, 164] width 44 height 14
click at [836, 195] on td at bounding box center [845, 203] width 22 height 20
click at [784, 180] on link "Download" at bounding box center [788, 183] width 44 height 14
click at [787, 199] on link "Download" at bounding box center [788, 203] width 44 height 14
click at [799, 225] on span at bounding box center [800, 223] width 6 height 6
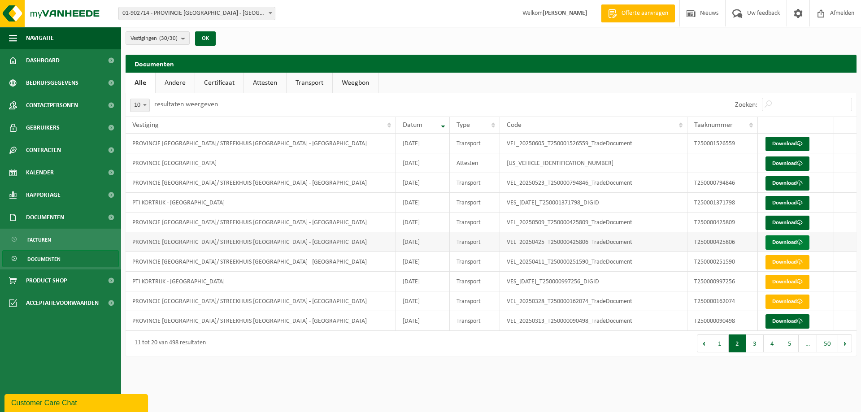
click at [797, 240] on link "Download" at bounding box center [788, 242] width 44 height 14
click at [723, 347] on button "1" at bounding box center [719, 344] width 17 height 18
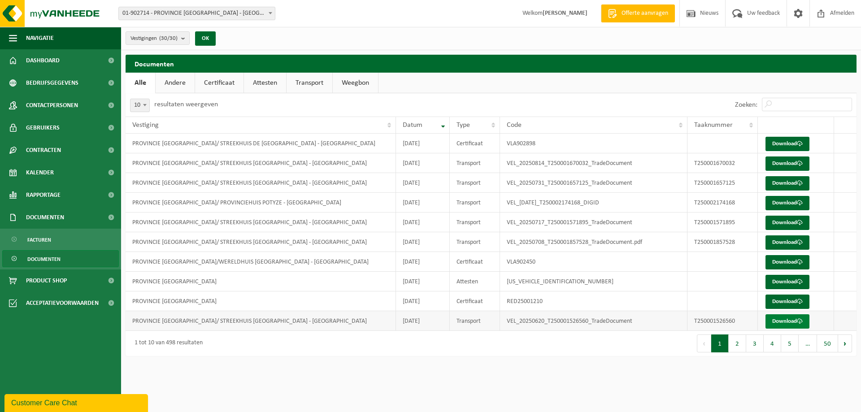
click at [790, 322] on link "Download" at bounding box center [788, 321] width 44 height 14
click at [788, 300] on link "Download" at bounding box center [788, 302] width 44 height 14
click at [788, 283] on link "Download" at bounding box center [788, 282] width 44 height 14
click at [788, 261] on link "Download" at bounding box center [788, 262] width 44 height 14
click at [783, 244] on link "Download" at bounding box center [788, 242] width 44 height 14
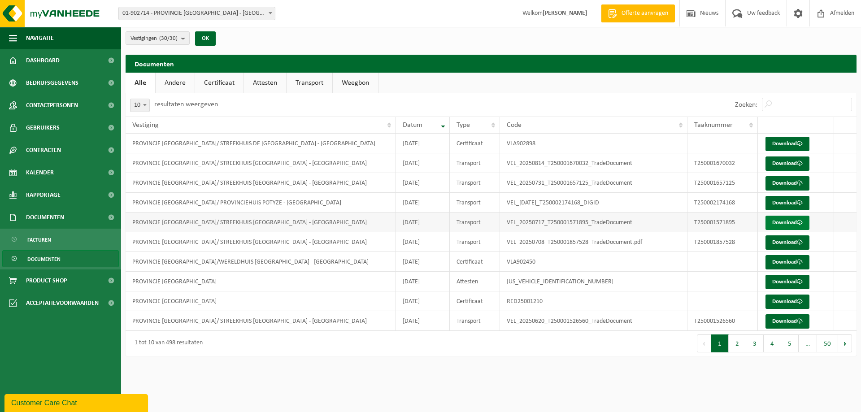
click at [779, 223] on link "Download" at bounding box center [788, 223] width 44 height 14
click at [776, 203] on link "Download" at bounding box center [788, 203] width 44 height 14
click at [776, 184] on link "Download" at bounding box center [788, 183] width 44 height 14
click at [778, 165] on link "Download" at bounding box center [788, 164] width 44 height 14
click at [782, 144] on link "Download" at bounding box center [788, 144] width 44 height 14
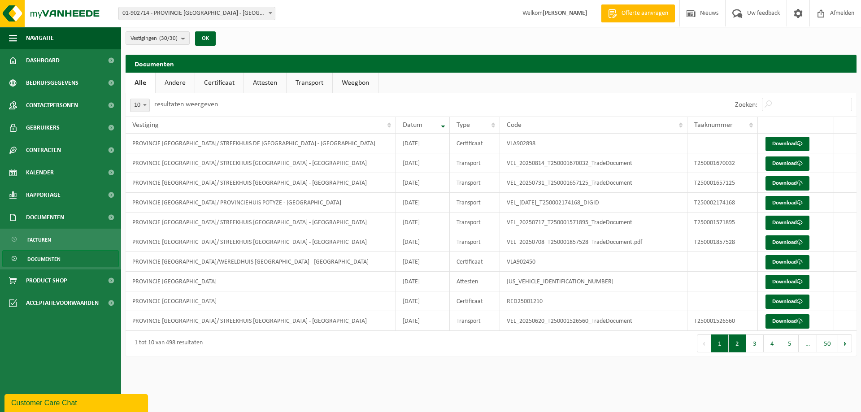
click at [734, 345] on button "2" at bounding box center [737, 344] width 17 height 18
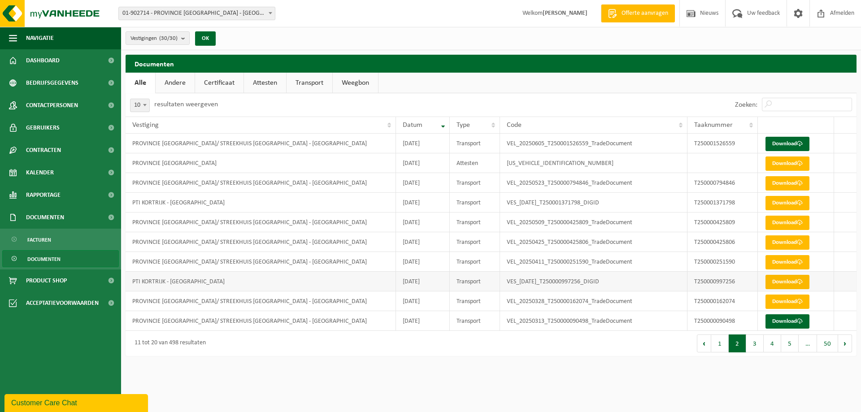
click at [798, 282] on link "Download" at bounding box center [788, 282] width 44 height 14
click at [780, 263] on link "Download" at bounding box center [788, 262] width 44 height 14
click at [786, 243] on link "Download" at bounding box center [788, 242] width 44 height 14
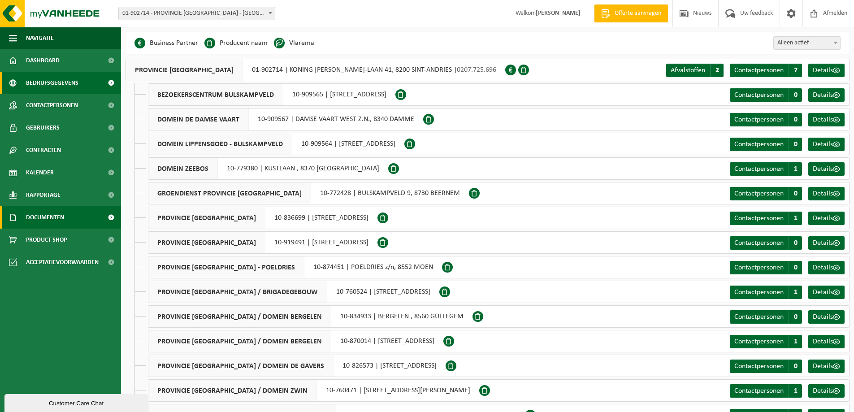
click at [70, 216] on link "Documenten" at bounding box center [60, 217] width 121 height 22
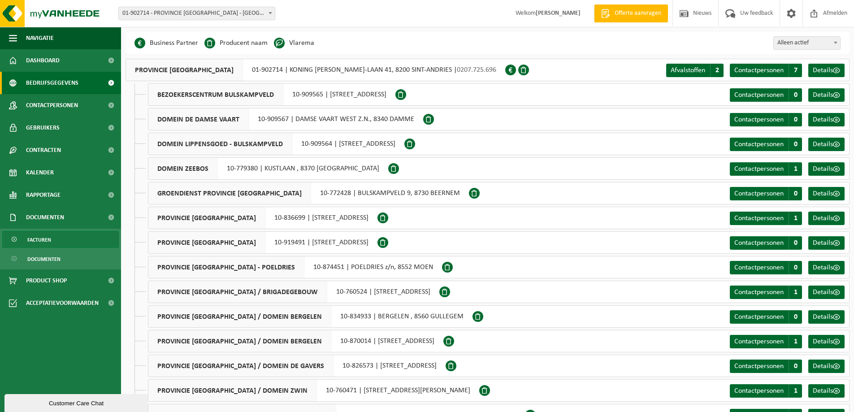
click at [63, 243] on link "Facturen" at bounding box center [60, 239] width 117 height 17
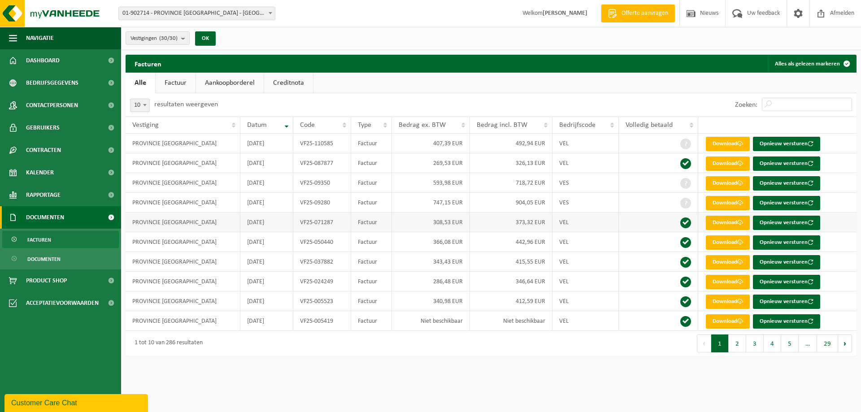
click at [735, 222] on link "Download" at bounding box center [728, 223] width 44 height 14
click at [728, 159] on link "Download" at bounding box center [728, 164] width 44 height 14
click at [723, 199] on link "Download" at bounding box center [728, 203] width 44 height 14
click at [744, 180] on link "Download" at bounding box center [728, 183] width 44 height 14
